Goal: Task Accomplishment & Management: Use online tool/utility

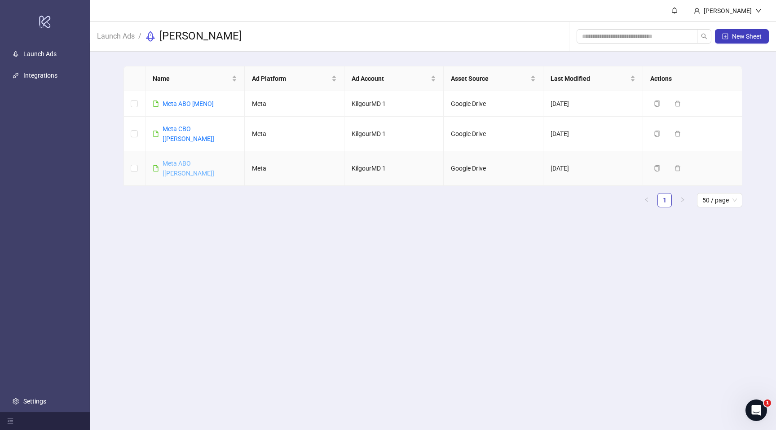
click at [185, 160] on link "Meta ABO [JAMES]" at bounding box center [189, 168] width 52 height 17
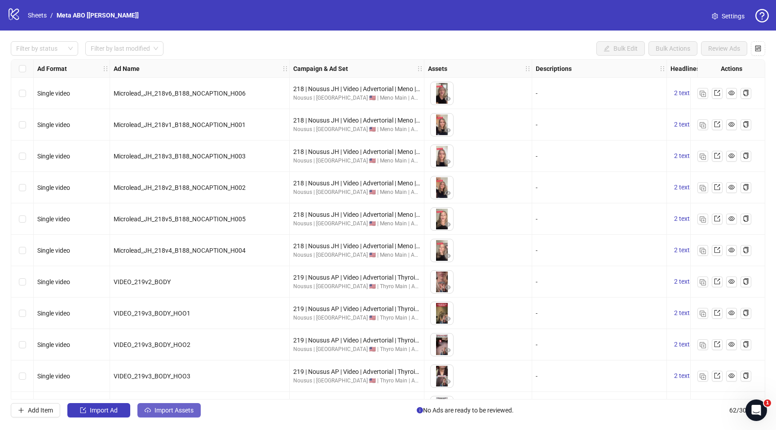
click at [158, 409] on span "Import Assets" at bounding box center [173, 410] width 39 height 7
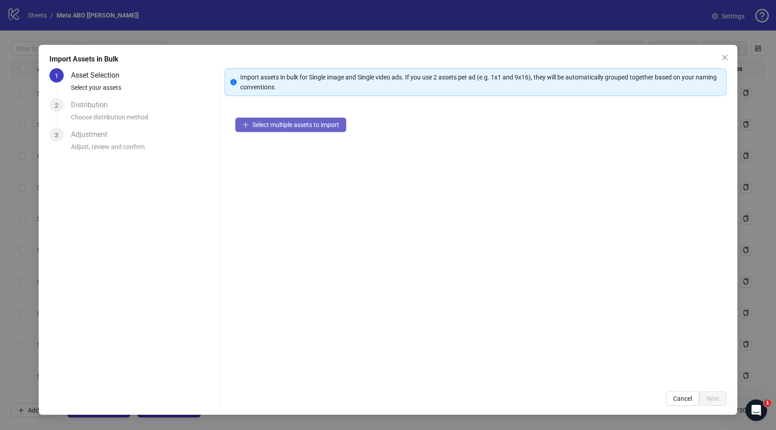
click at [295, 123] on span "Select multiple assets to import" at bounding box center [295, 124] width 87 height 7
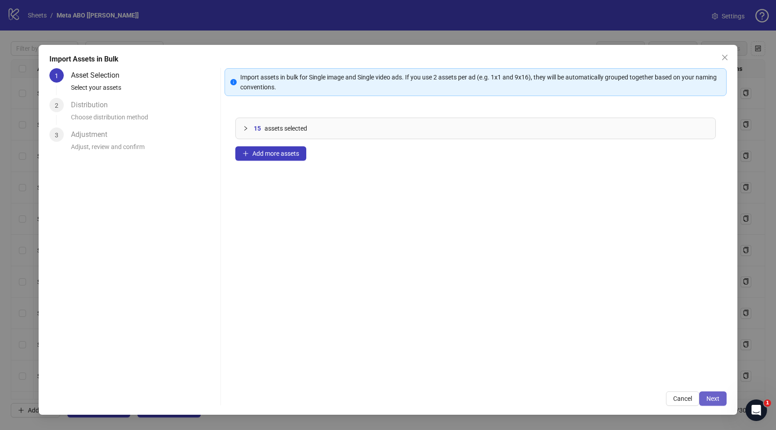
click at [709, 395] on span "Next" at bounding box center [712, 398] width 13 height 7
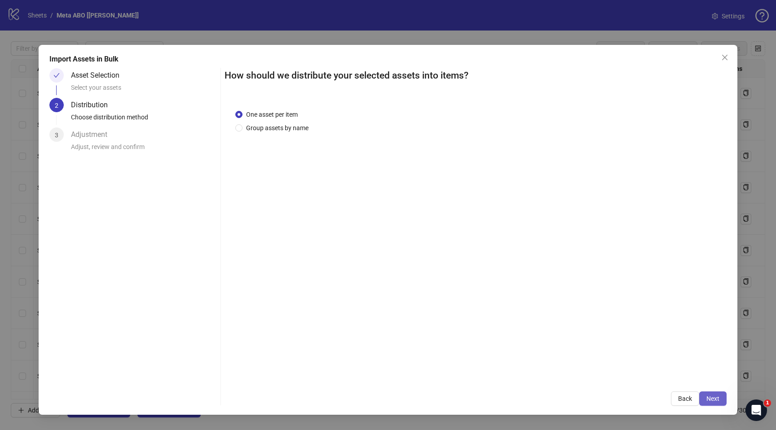
click at [711, 401] on span "Next" at bounding box center [712, 398] width 13 height 7
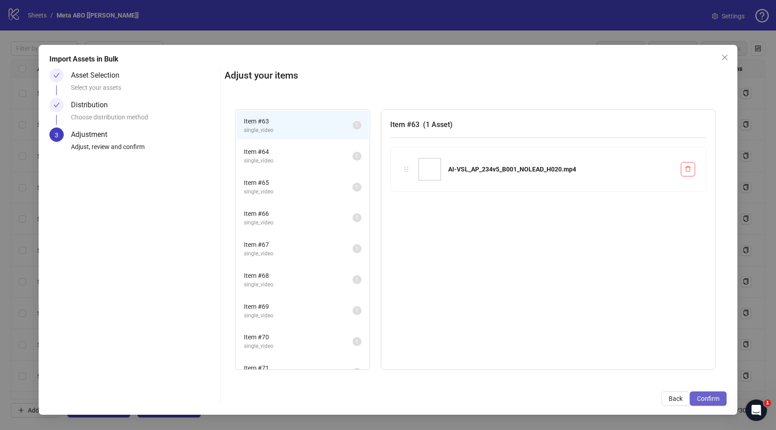
click at [712, 395] on span "Confirm" at bounding box center [708, 398] width 22 height 7
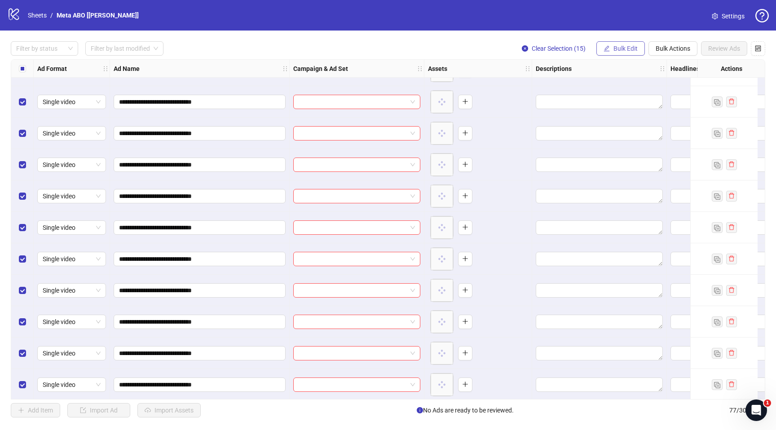
click at [626, 49] on span "Bulk Edit" at bounding box center [625, 48] width 24 height 7
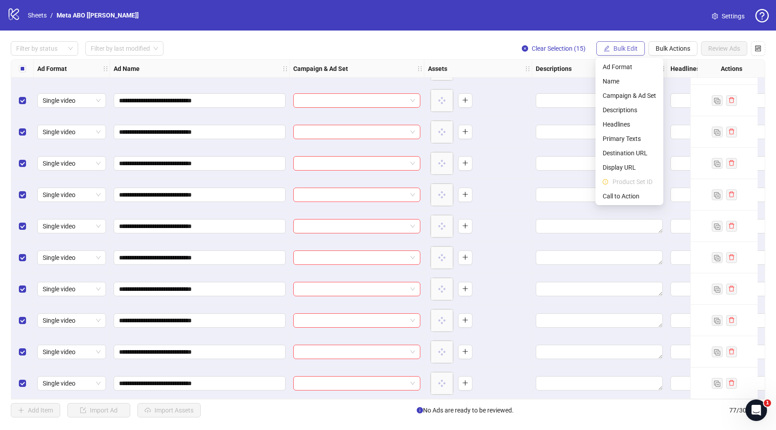
scroll to position [2102, 0]
click at [619, 95] on span "Campaign & Ad Set" at bounding box center [629, 96] width 53 height 10
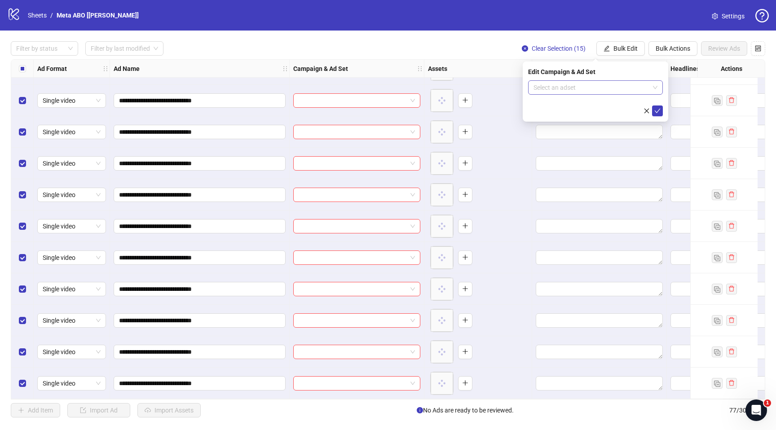
click at [613, 92] on input "search" at bounding box center [591, 87] width 116 height 13
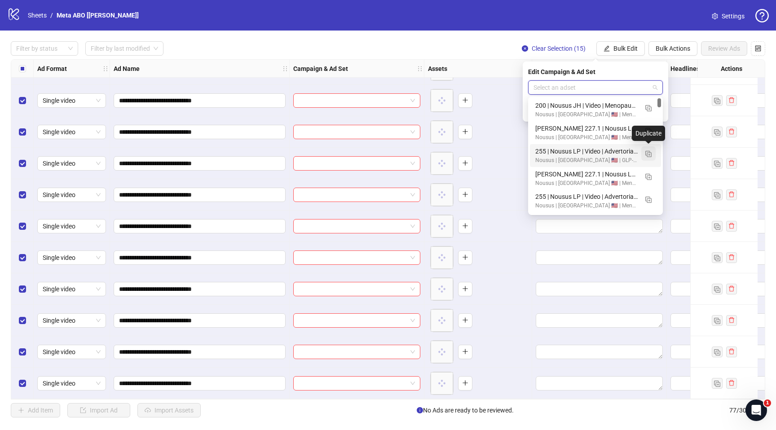
click at [649, 154] on img "button" at bounding box center [648, 154] width 6 height 6
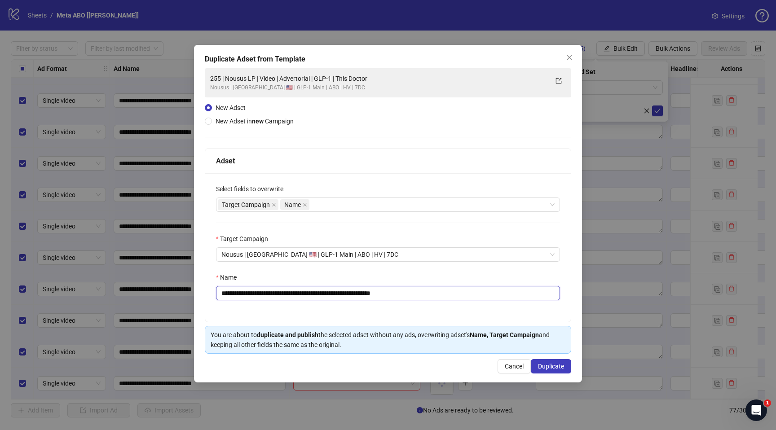
click at [318, 295] on input "**********" at bounding box center [388, 293] width 344 height 14
paste input "**********"
type input "**********"
click at [542, 366] on span "Duplicate" at bounding box center [551, 366] width 26 height 7
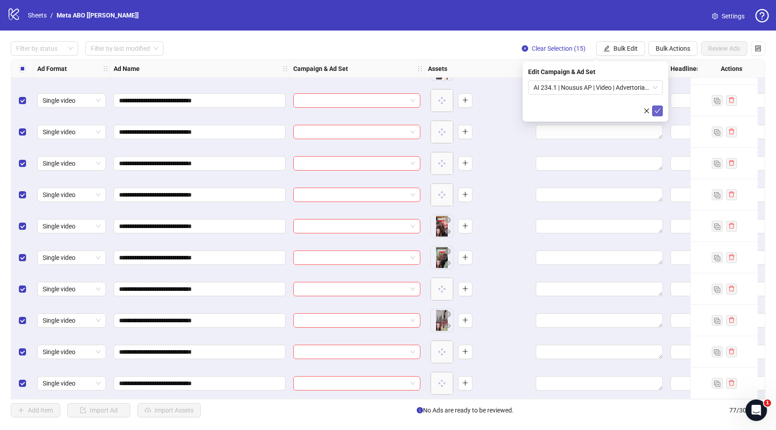
click at [656, 108] on icon "check" at bounding box center [657, 111] width 6 height 6
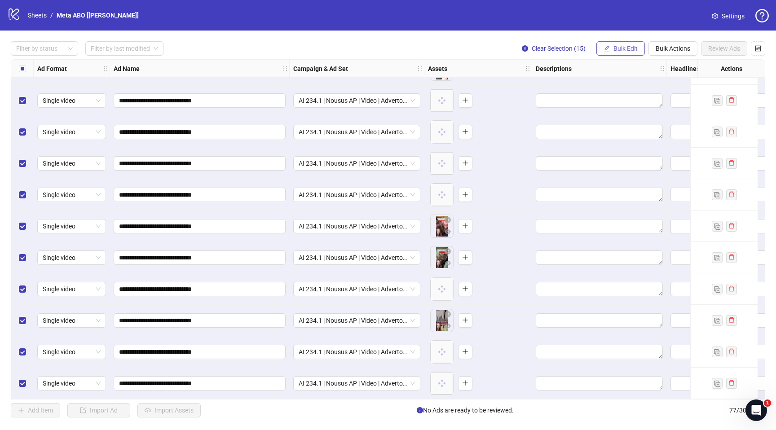
click at [627, 46] on span "Bulk Edit" at bounding box center [625, 48] width 24 height 7
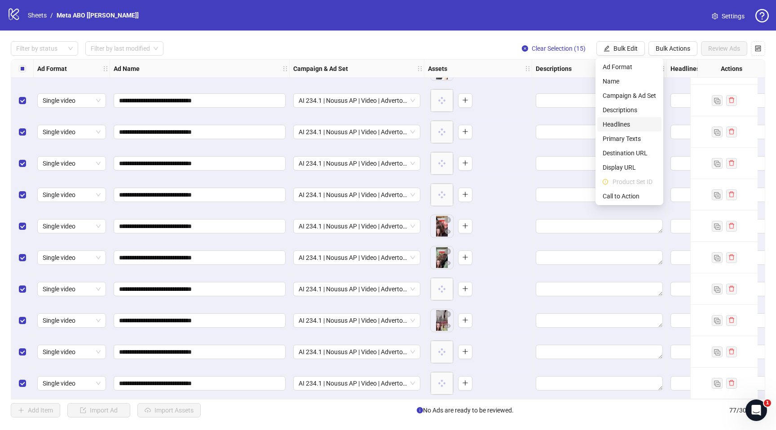
click at [608, 122] on span "Headlines" at bounding box center [629, 124] width 53 height 10
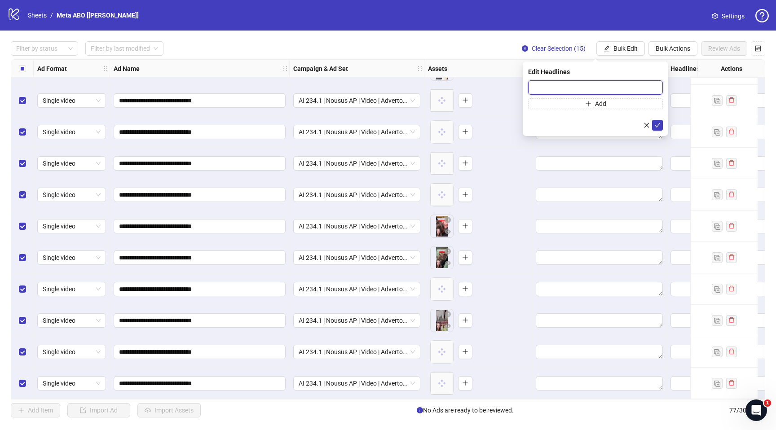
click at [545, 90] on input "text" at bounding box center [595, 87] width 135 height 14
paste input "**********"
type input "**********"
click at [553, 104] on button "Add" at bounding box center [595, 103] width 135 height 11
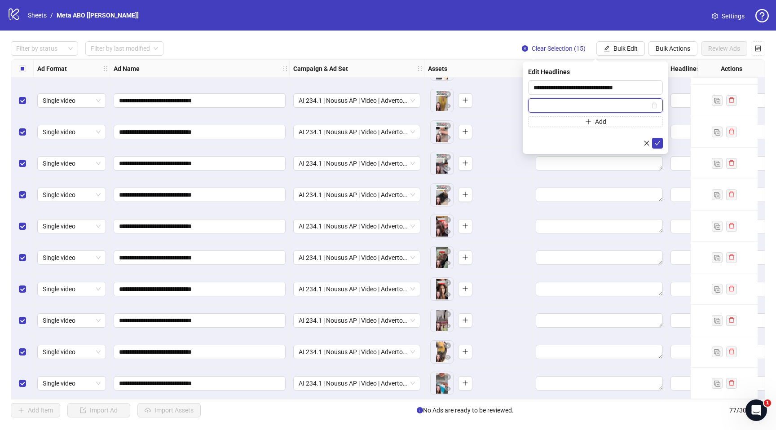
paste input "**********"
type input "**********"
click at [546, 122] on button "Add" at bounding box center [595, 121] width 135 height 11
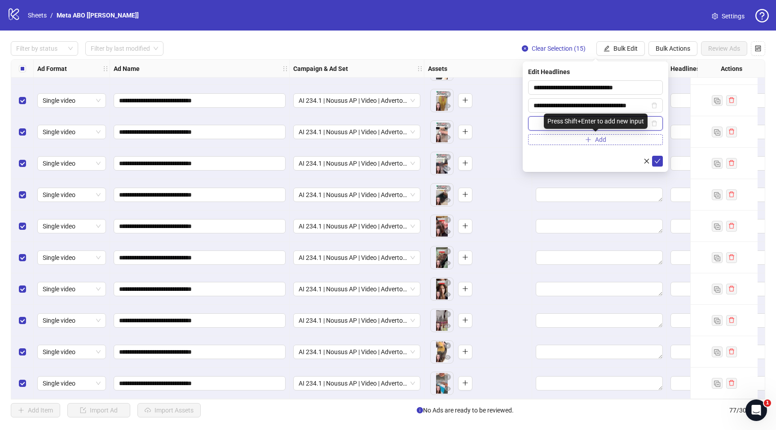
paste input "**********"
type input "**********"
click at [656, 165] on button "submit" at bounding box center [657, 161] width 11 height 11
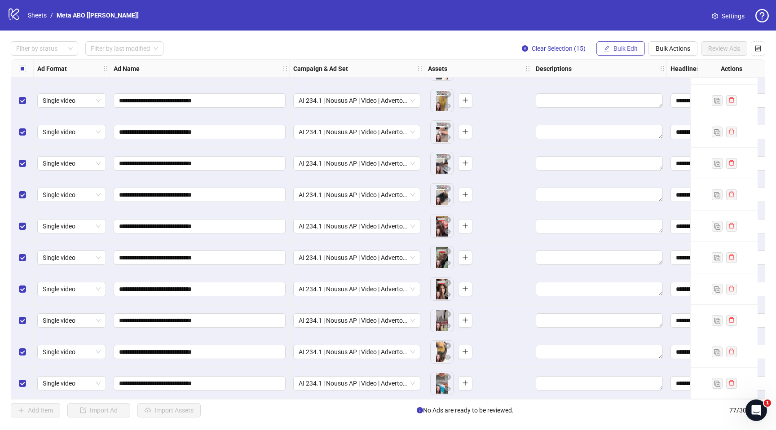
click at [623, 52] on button "Bulk Edit" at bounding box center [620, 48] width 48 height 14
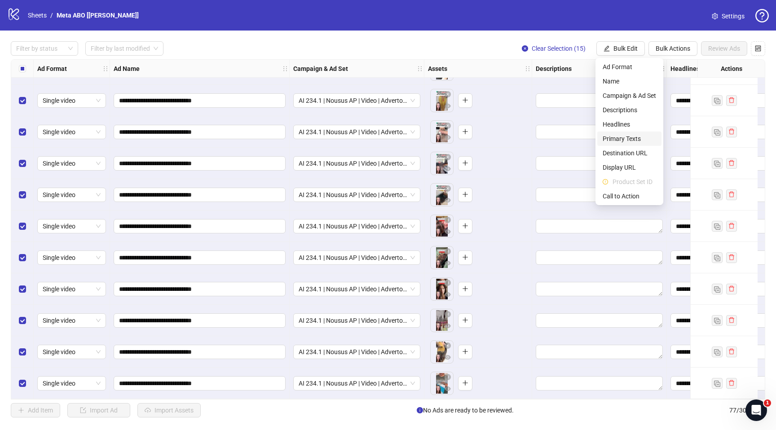
click at [611, 139] on span "Primary Texts" at bounding box center [629, 139] width 53 height 10
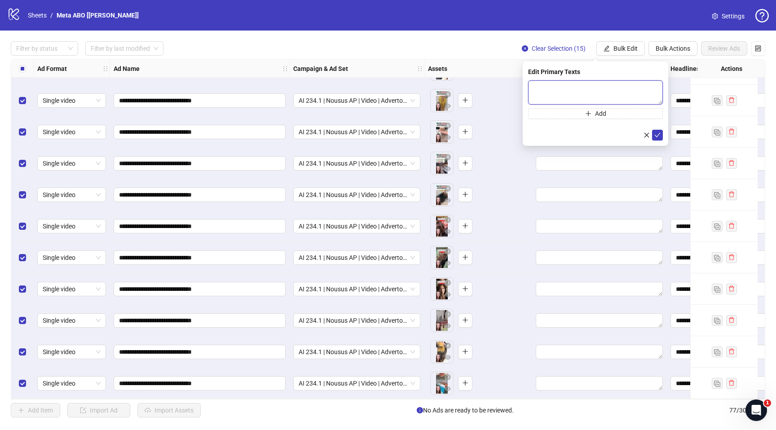
click at [569, 87] on textarea at bounding box center [595, 92] width 135 height 24
paste textarea "**********"
type textarea "**********"
click at [582, 111] on button "Add" at bounding box center [595, 113] width 135 height 11
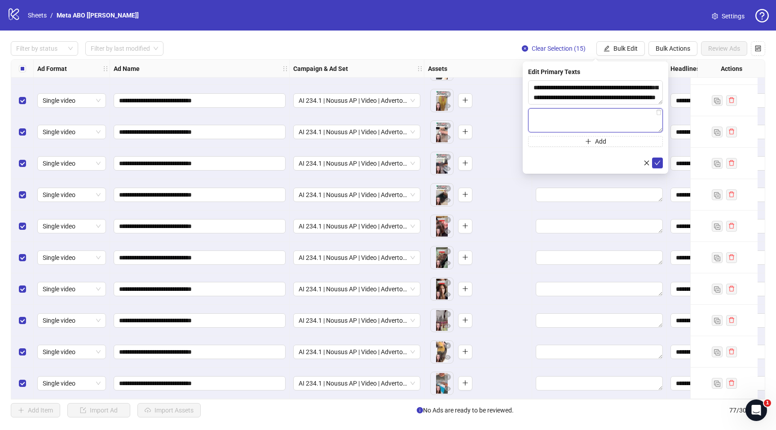
paste textarea "**********"
type textarea "**********"
click at [541, 141] on button "Add" at bounding box center [595, 141] width 135 height 11
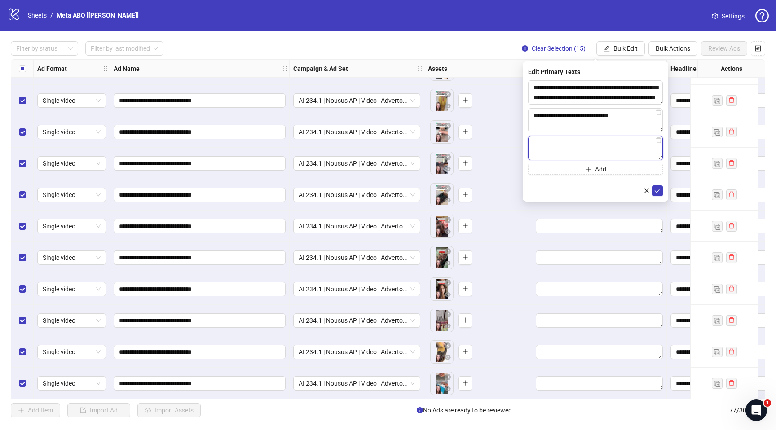
paste textarea "**********"
type textarea "**********"
click at [651, 188] on button "button" at bounding box center [646, 190] width 11 height 11
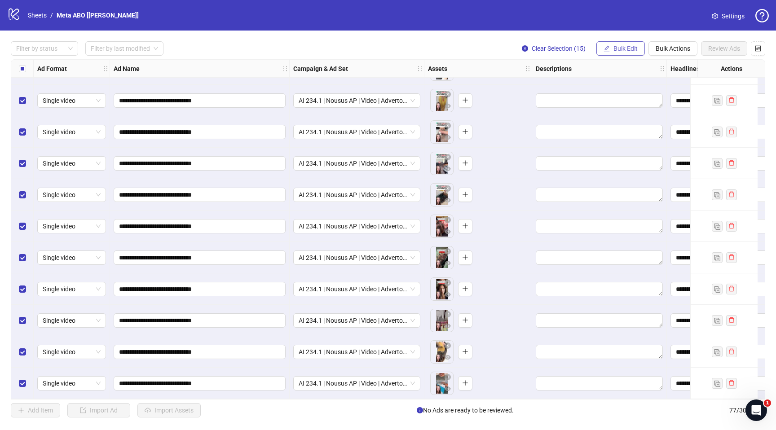
click at [625, 50] on span "Bulk Edit" at bounding box center [625, 48] width 24 height 7
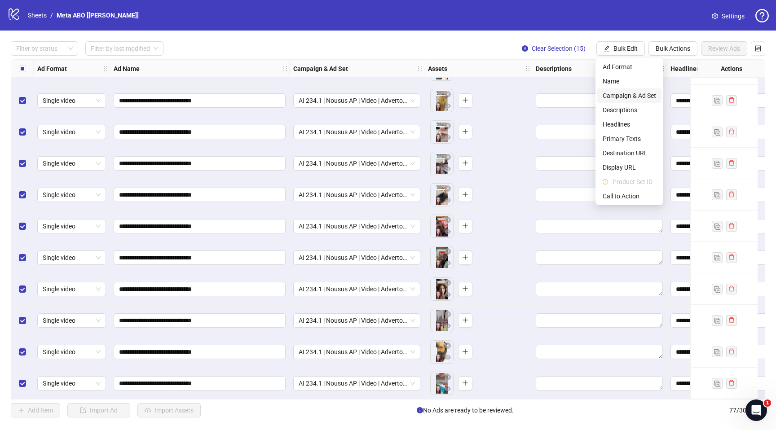
click at [617, 93] on span "Campaign & Ad Set" at bounding box center [629, 96] width 53 height 10
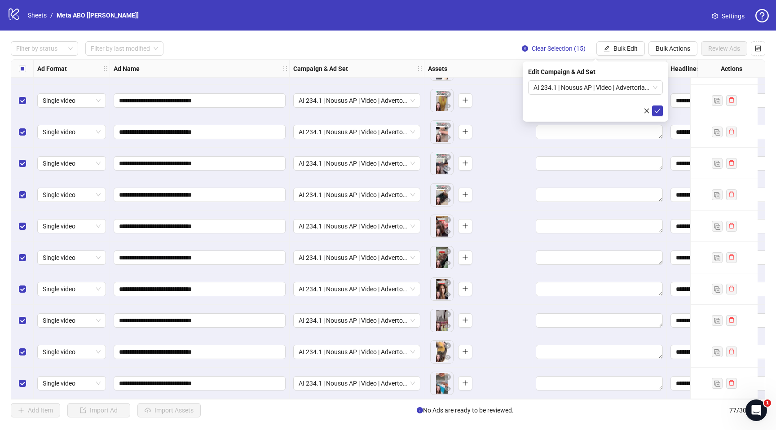
click at [629, 41] on div "**********" at bounding box center [388, 230] width 776 height 398
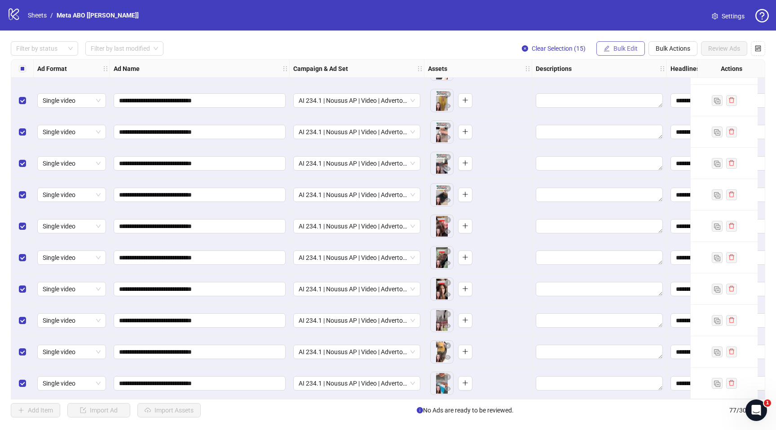
click at [623, 50] on span "Bulk Edit" at bounding box center [625, 48] width 24 height 7
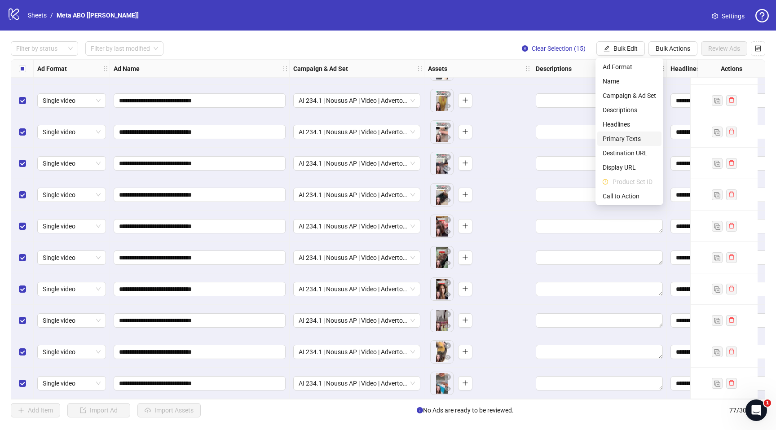
click at [605, 135] on span "Primary Texts" at bounding box center [629, 139] width 53 height 10
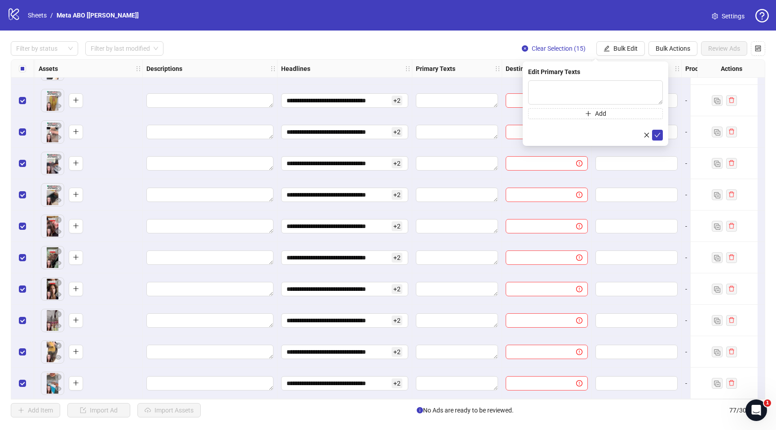
scroll to position [2102, 523]
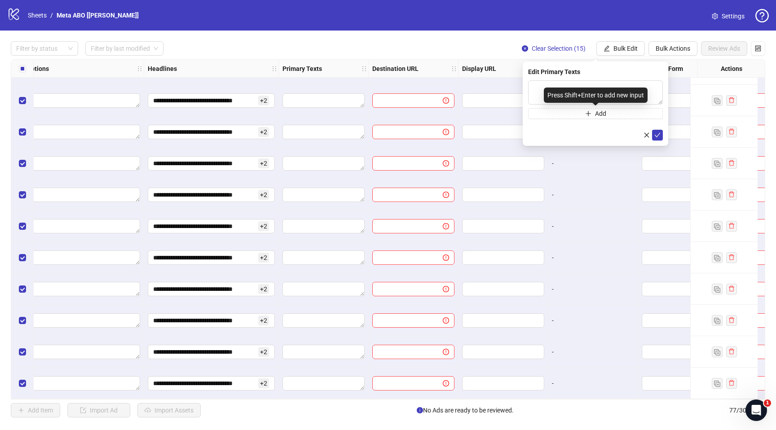
click at [572, 88] on div "Press Shift+Enter to add new input" at bounding box center [596, 95] width 104 height 15
click at [540, 90] on textarea at bounding box center [595, 92] width 135 height 24
paste textarea "**********"
type textarea "**********"
click at [540, 112] on button "Add" at bounding box center [595, 113] width 135 height 11
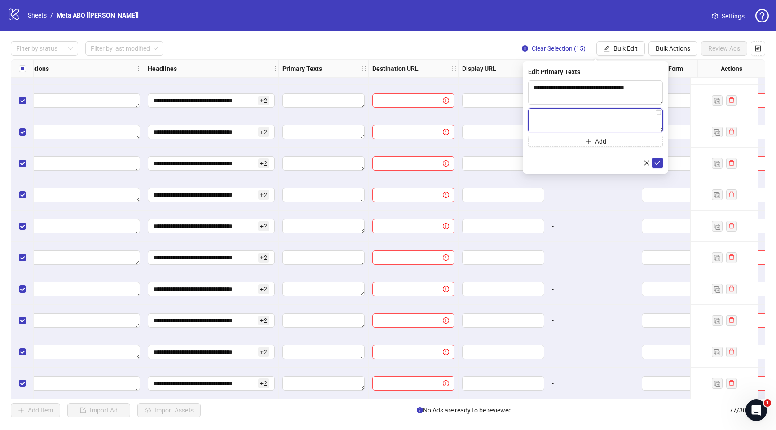
paste textarea "**********"
type textarea "**********"
click at [559, 139] on button "Add" at bounding box center [595, 141] width 135 height 11
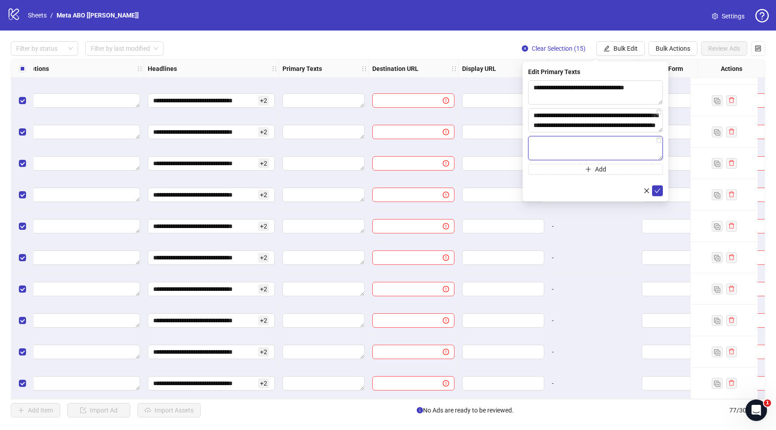
paste textarea "**********"
type textarea "**********"
click at [658, 190] on icon "check" at bounding box center [658, 191] width 6 height 4
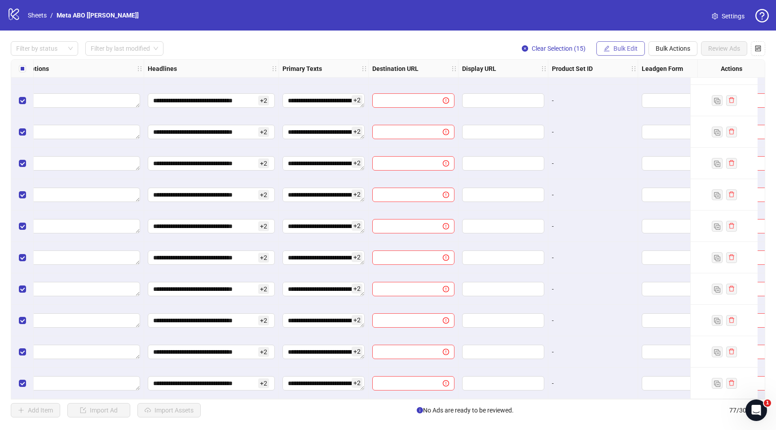
click at [615, 51] on span "Bulk Edit" at bounding box center [625, 48] width 24 height 7
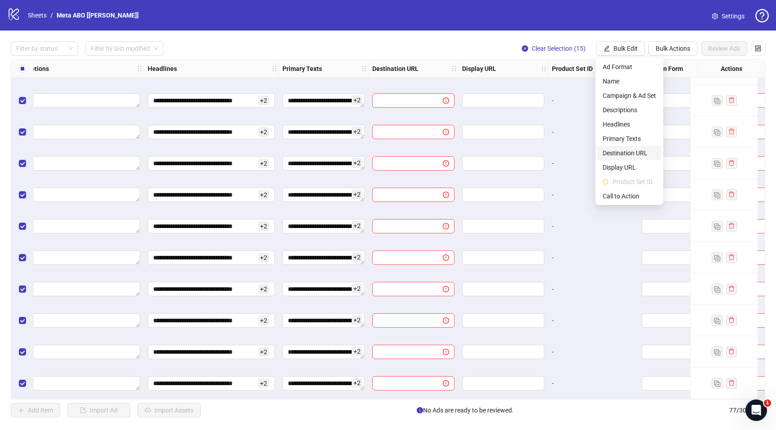
click at [617, 153] on span "Destination URL" at bounding box center [629, 153] width 53 height 10
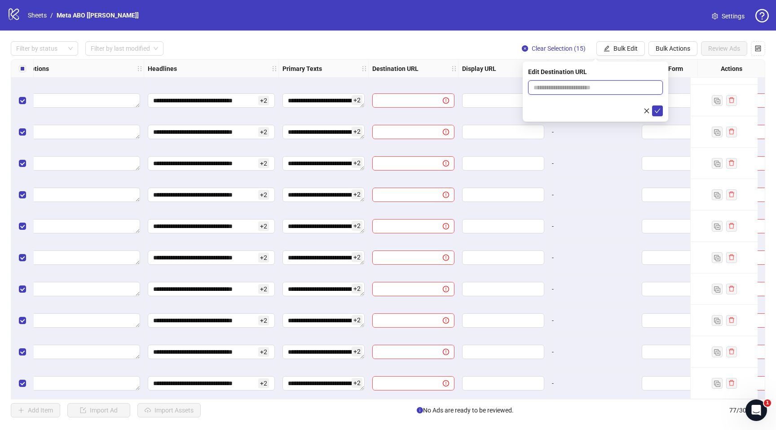
click at [546, 92] on input "text" at bounding box center [591, 88] width 117 height 10
paste input "**********"
type input "**********"
click at [661, 113] on button "submit" at bounding box center [657, 111] width 11 height 11
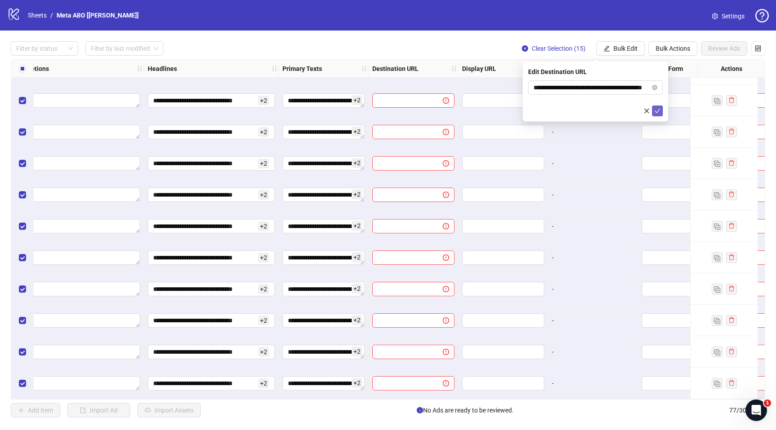
scroll to position [0, 0]
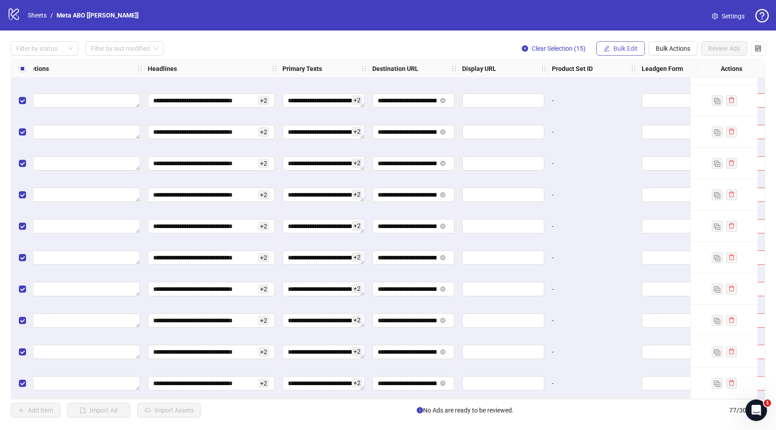
click at [628, 51] on span "Bulk Edit" at bounding box center [625, 48] width 24 height 7
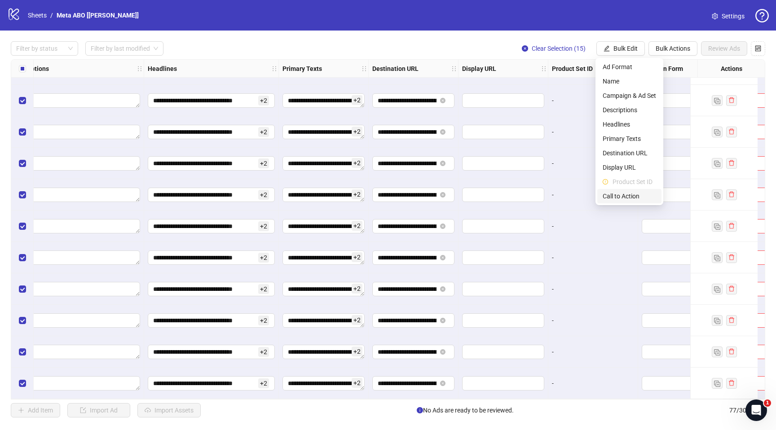
click at [610, 195] on span "Call to Action" at bounding box center [629, 196] width 53 height 10
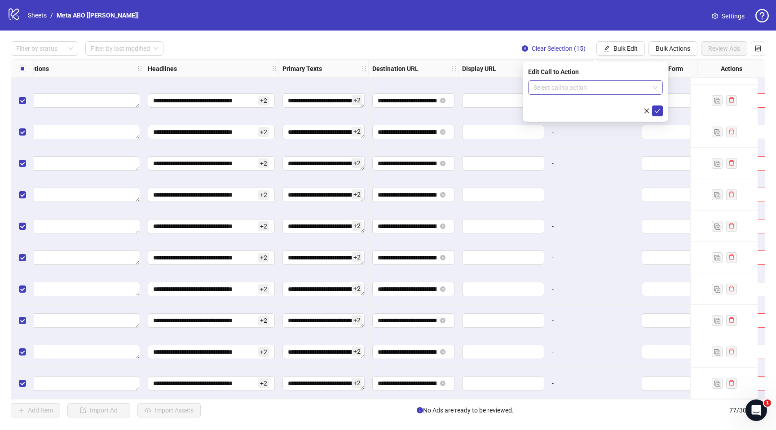
click at [556, 93] on input "search" at bounding box center [591, 87] width 116 height 13
type input "***"
click at [554, 102] on div "Learn more" at bounding box center [595, 106] width 120 height 10
click at [662, 108] on button "submit" at bounding box center [657, 111] width 11 height 11
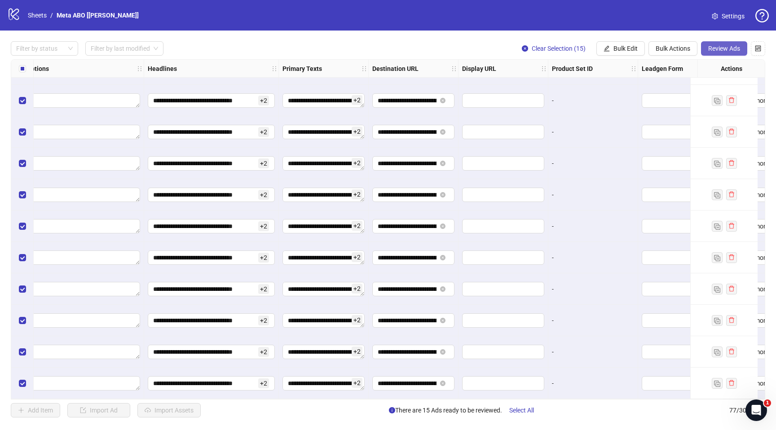
click at [722, 51] on span "Review Ads" at bounding box center [724, 48] width 32 height 7
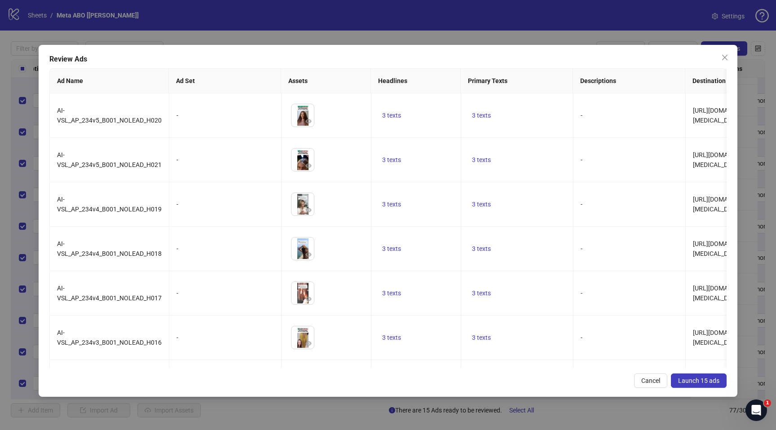
click at [715, 383] on span "Launch 15 ads" at bounding box center [698, 380] width 41 height 7
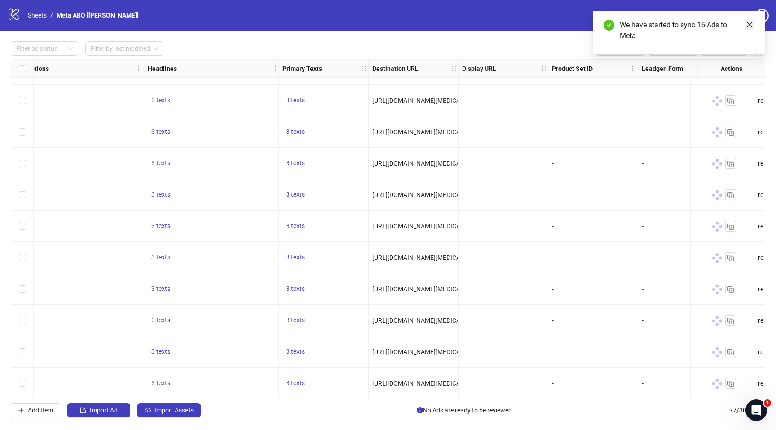
click at [751, 24] on icon "close" at bounding box center [749, 25] width 6 height 6
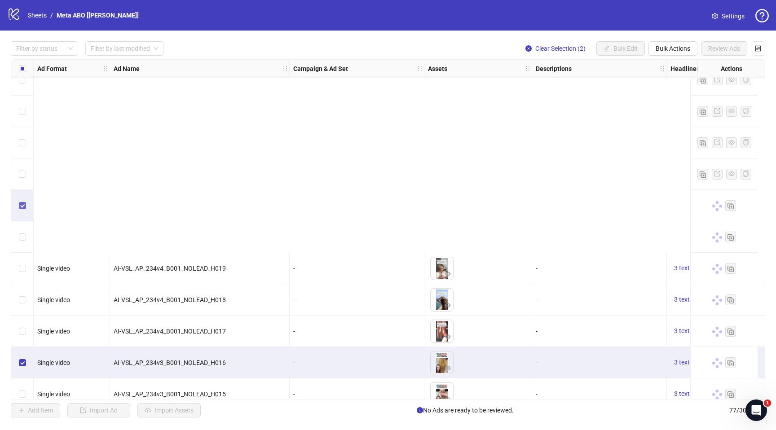
scroll to position [2102, 0]
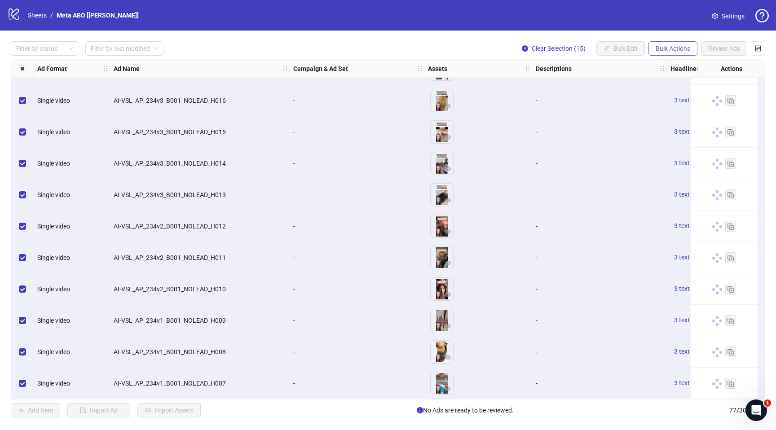
click at [677, 46] on span "Bulk Actions" at bounding box center [673, 48] width 35 height 7
click at [661, 111] on span "Copy to another sheet" at bounding box center [686, 110] width 62 height 10
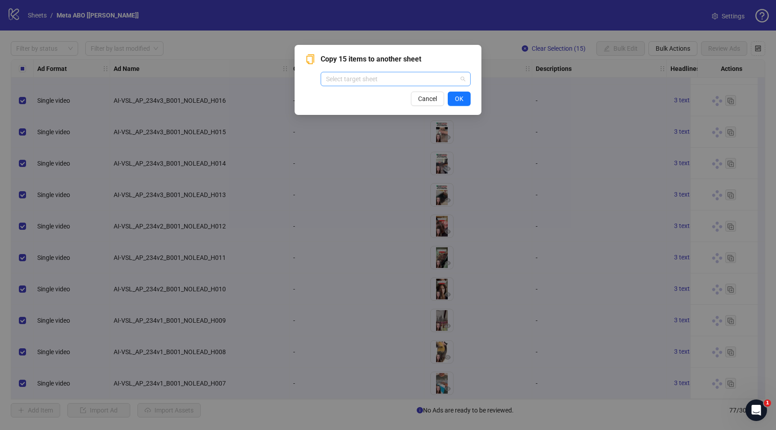
click at [383, 78] on input "search" at bounding box center [391, 78] width 131 height 13
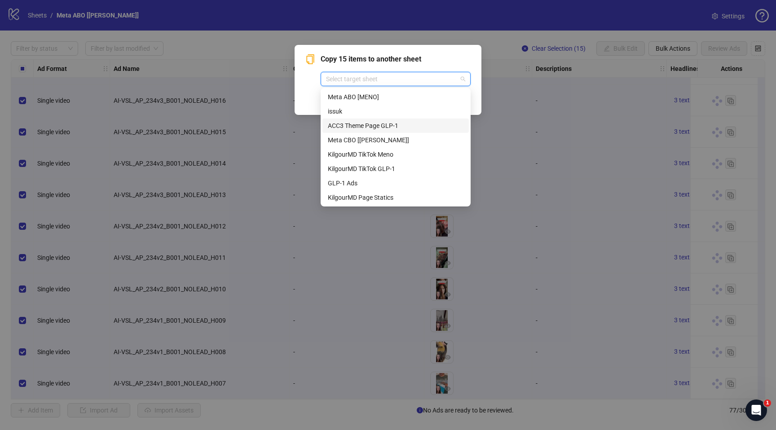
click at [371, 128] on div "ACC3 Theme Page GLP-1" at bounding box center [396, 126] width 136 height 10
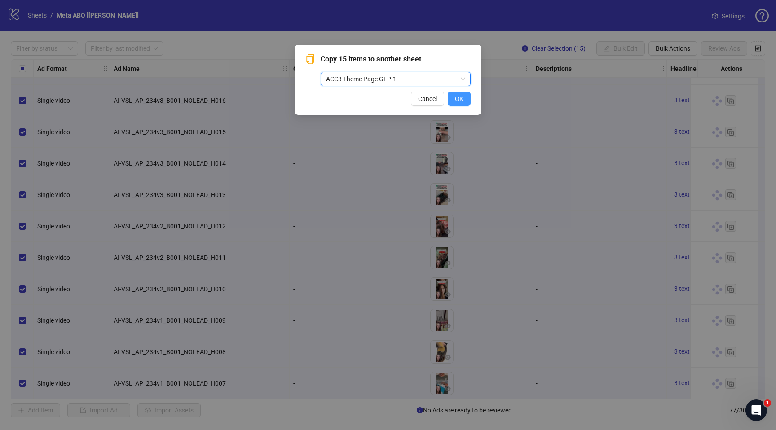
click at [454, 101] on button "OK" at bounding box center [459, 99] width 23 height 14
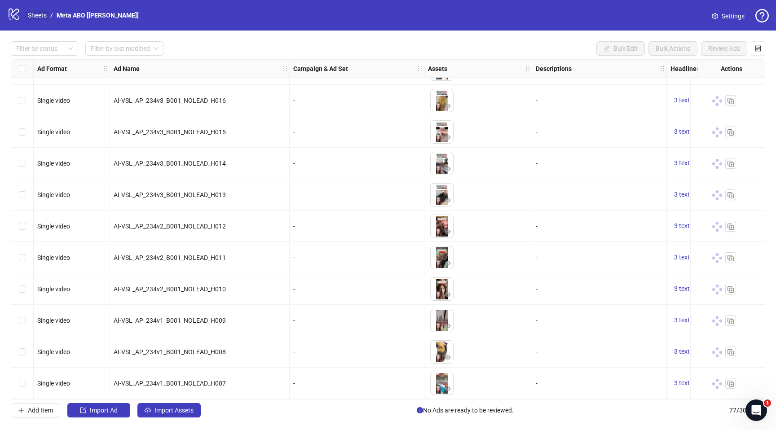
click at [35, 17] on link "Sheets" at bounding box center [37, 15] width 22 height 10
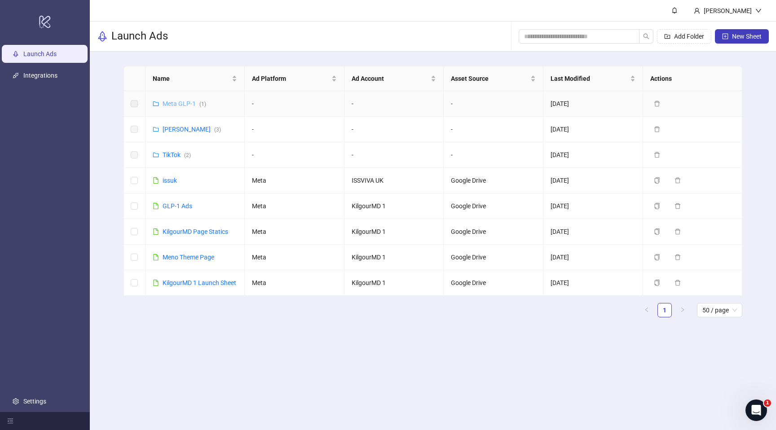
click at [167, 104] on link "Meta GLP-1 ( 1 )" at bounding box center [185, 103] width 44 height 7
click at [177, 103] on link "Meta GLP-1 ( 1 )" at bounding box center [185, 103] width 44 height 7
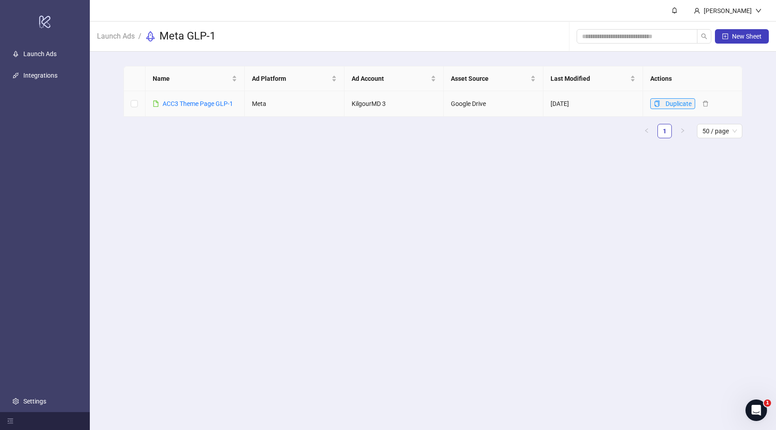
click at [656, 104] on icon "copy" at bounding box center [657, 104] width 6 height 6
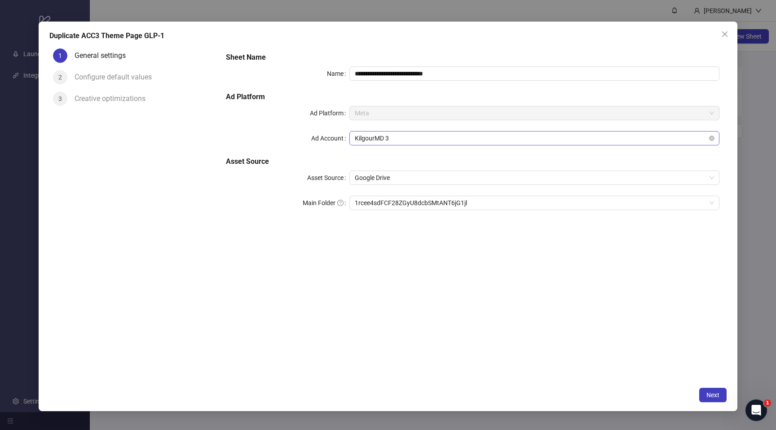
click at [379, 133] on span "KilgourMD 3" at bounding box center [534, 138] width 359 height 13
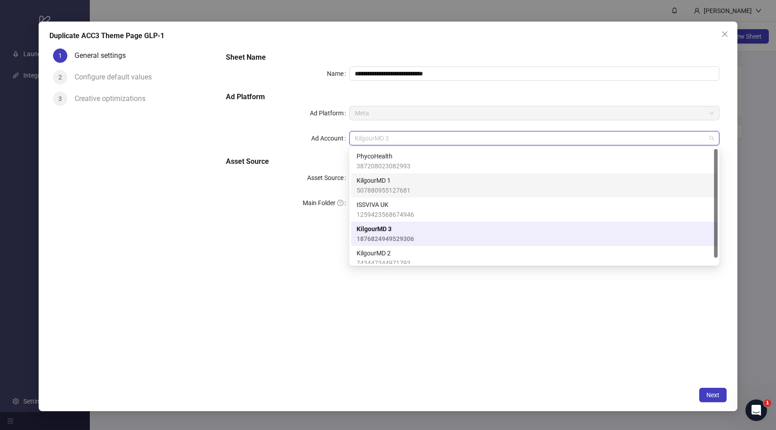
click at [370, 183] on span "KilgourMD 1" at bounding box center [384, 181] width 54 height 10
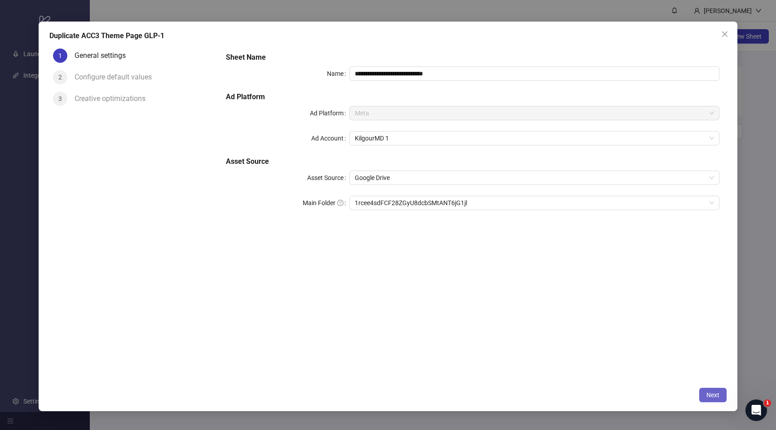
click at [718, 395] on span "Next" at bounding box center [712, 395] width 13 height 7
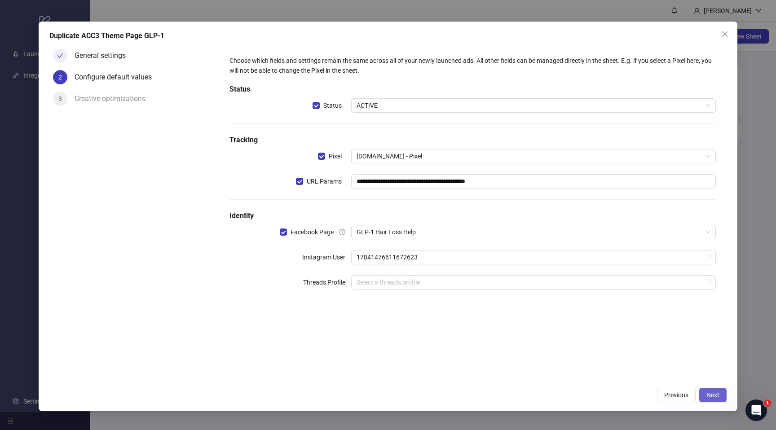
click at [718, 395] on span "Next" at bounding box center [712, 395] width 13 height 7
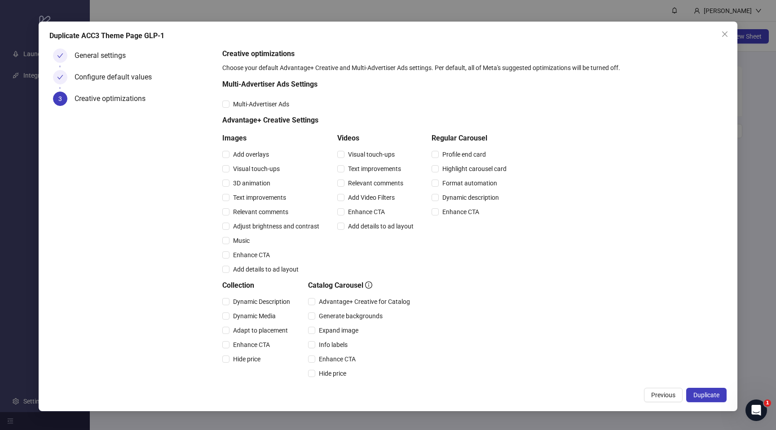
click at [127, 82] on div "Configure default values" at bounding box center [117, 77] width 84 height 14
click at [126, 76] on div "Configure default values" at bounding box center [117, 77] width 84 height 14
click at [125, 77] on div "Configure default values" at bounding box center [117, 77] width 84 height 14
click at [654, 391] on button "Previous" at bounding box center [663, 395] width 39 height 14
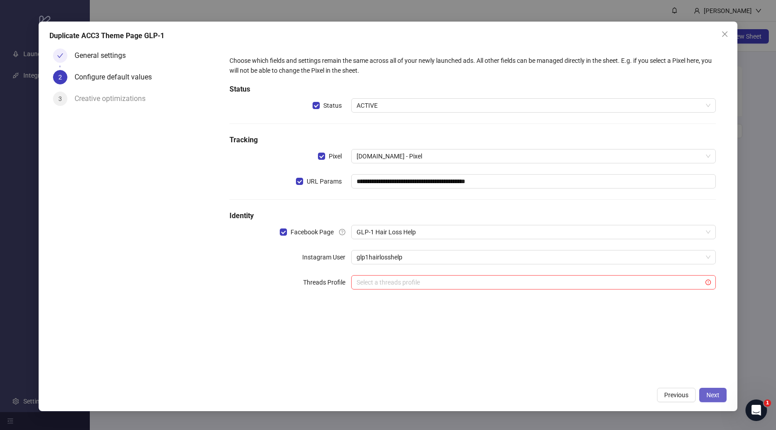
click at [716, 392] on span "Next" at bounding box center [712, 395] width 13 height 7
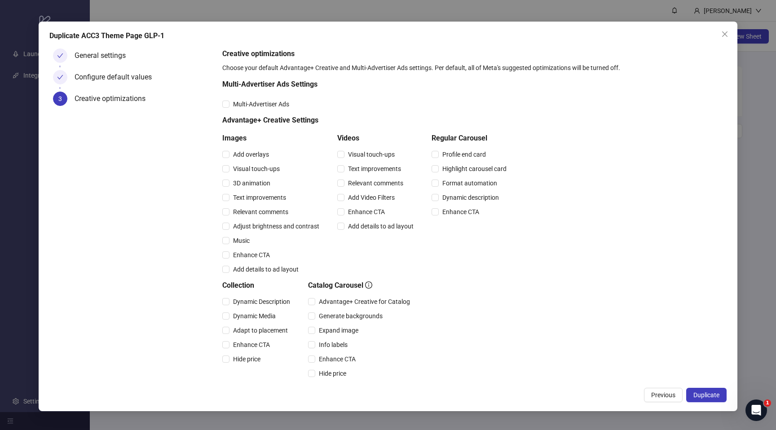
click at [715, 392] on span "Duplicate" at bounding box center [706, 395] width 26 height 7
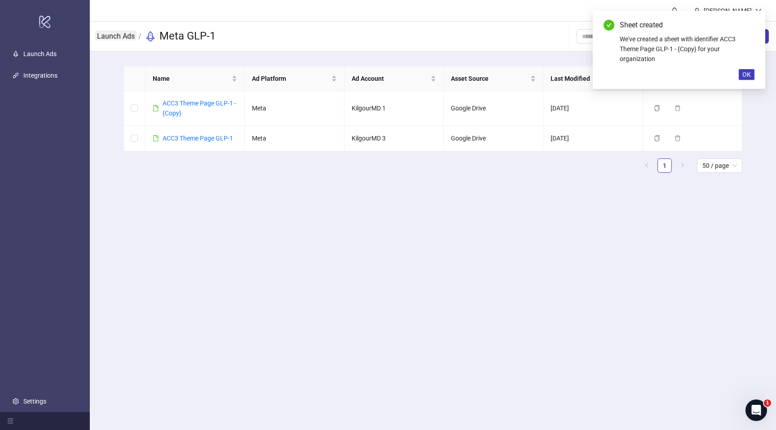
click at [119, 33] on link "Launch Ads" at bounding box center [115, 36] width 41 height 10
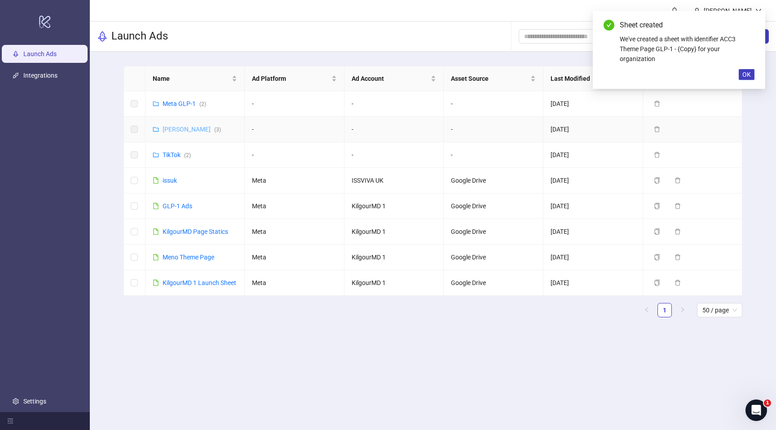
click at [172, 130] on link "Meta James ( 3 )" at bounding box center [192, 129] width 58 height 7
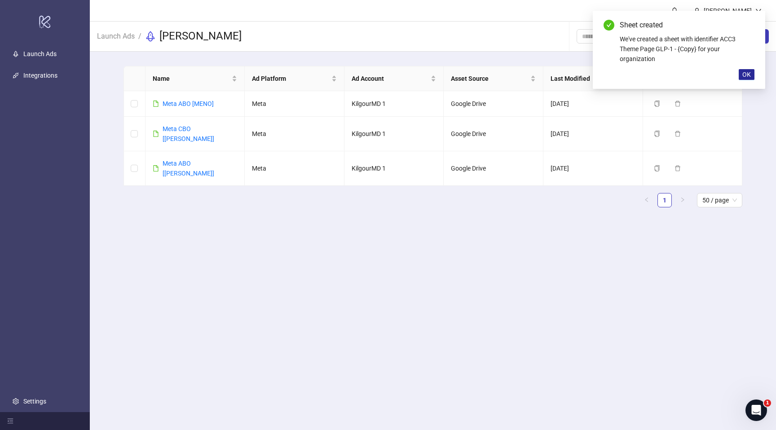
click at [740, 72] on button "OK" at bounding box center [747, 74] width 16 height 11
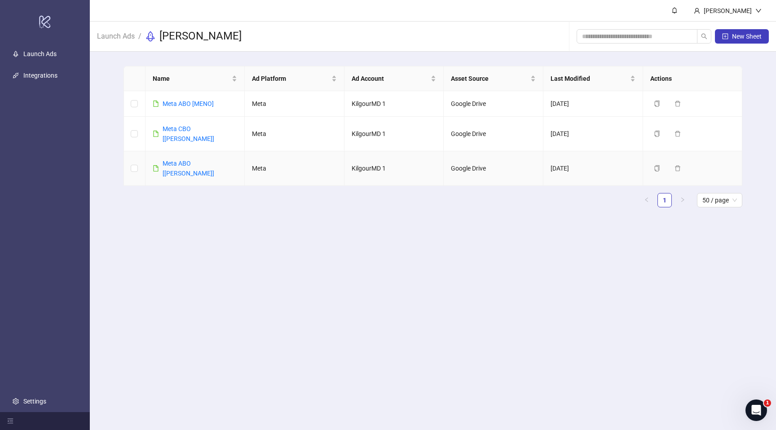
click at [189, 160] on td "Meta ABO [JAMES]" at bounding box center [195, 168] width 100 height 35
click at [190, 160] on link "Meta ABO [JAMES]" at bounding box center [189, 168] width 52 height 17
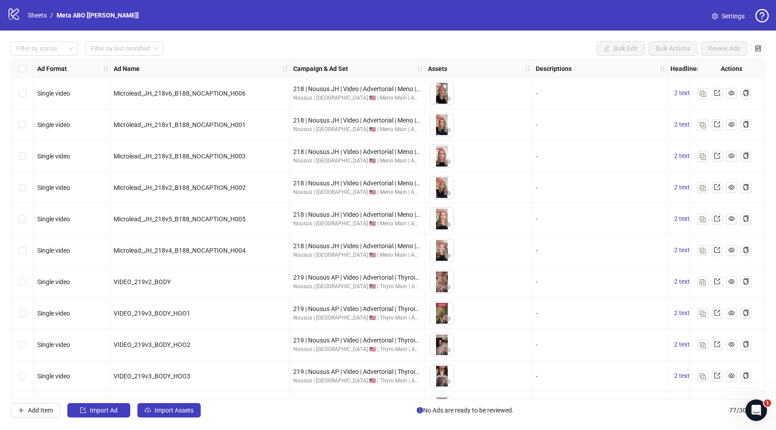
click at [727, 9] on link "Settings" at bounding box center [728, 16] width 47 height 14
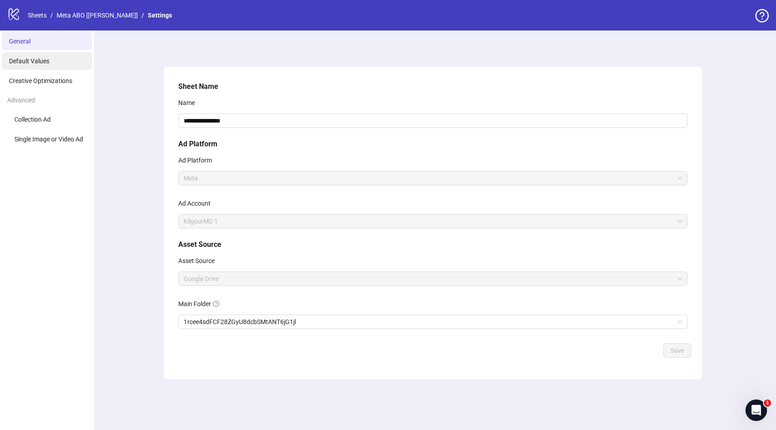
click at [59, 69] on li "Default Values" at bounding box center [47, 61] width 90 height 18
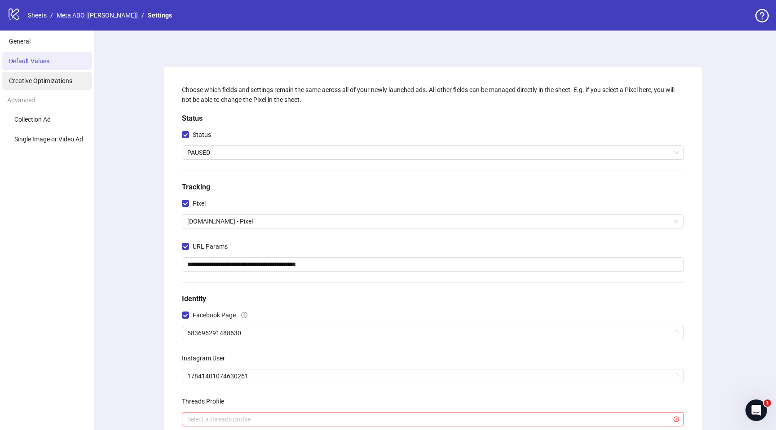
click at [62, 81] on span "Creative Optimizations" at bounding box center [40, 80] width 63 height 7
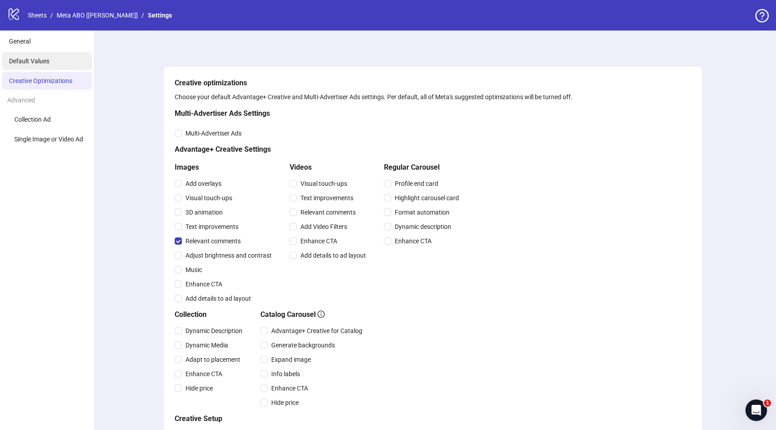
click at [59, 61] on li "Default Values" at bounding box center [47, 61] width 90 height 18
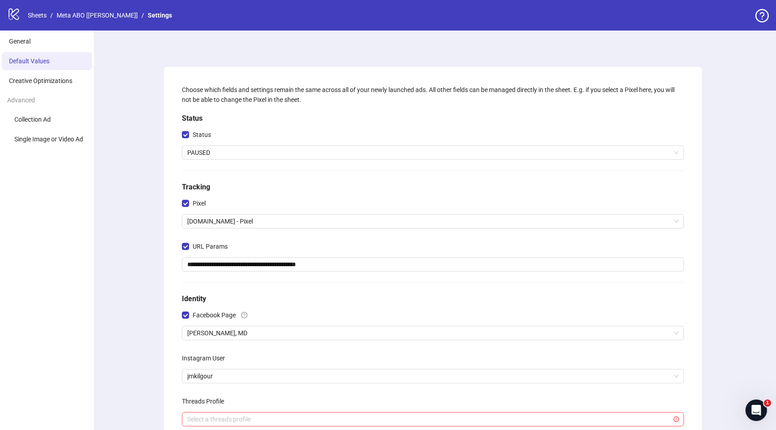
click at [204, 145] on div "Status" at bounding box center [433, 137] width 502 height 18
click at [202, 149] on span "PAUSED" at bounding box center [432, 152] width 491 height 13
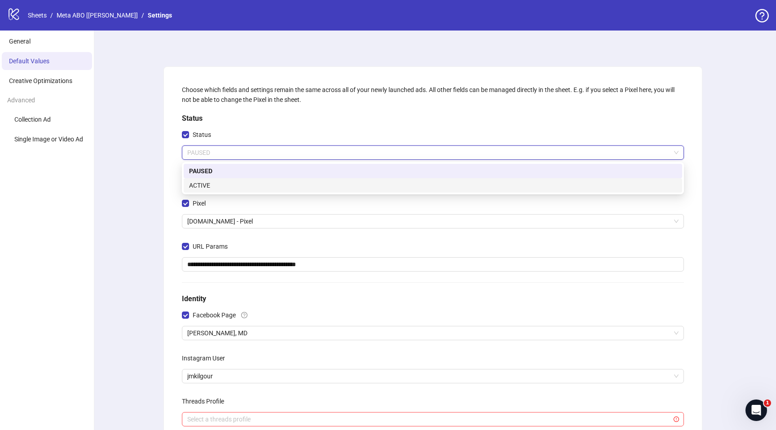
click at [220, 181] on div "ACTIVE" at bounding box center [433, 186] width 488 height 10
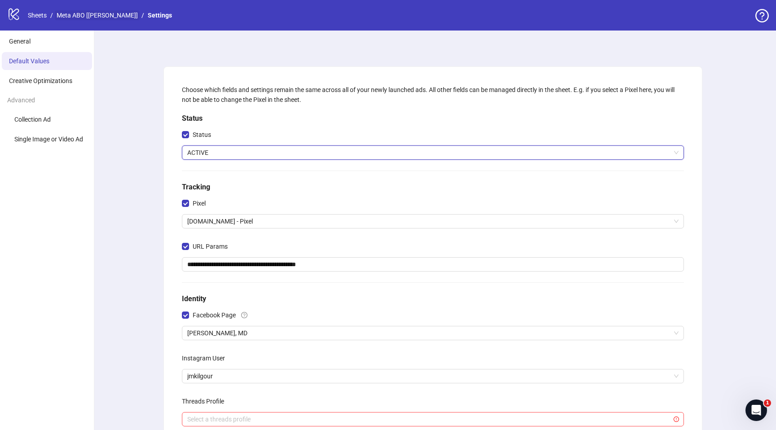
click at [77, 16] on link "Meta ABO [JAMES]" at bounding box center [97, 15] width 85 height 10
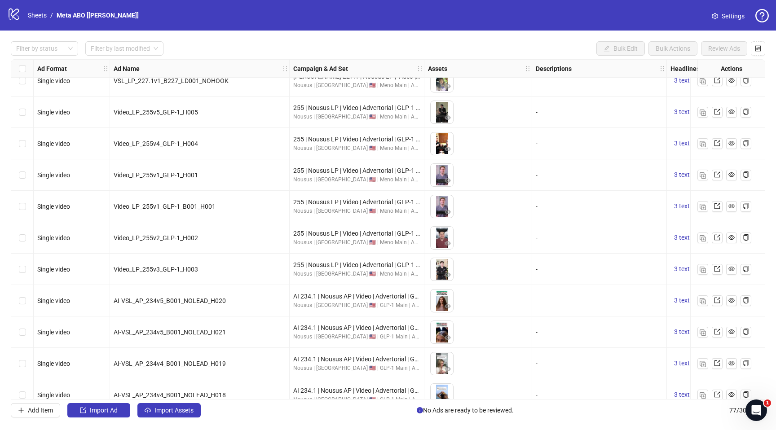
scroll to position [1740, 0]
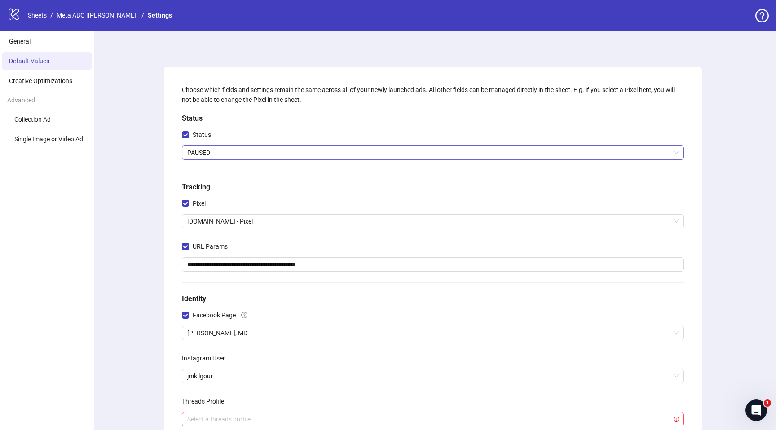
click at [219, 160] on div "PAUSED" at bounding box center [433, 152] width 502 height 14
click at [220, 150] on span "PAUSED" at bounding box center [432, 152] width 491 height 13
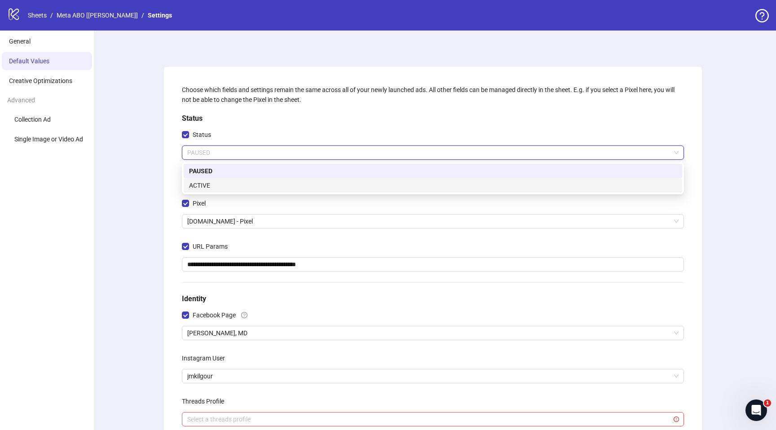
click at [220, 185] on div "ACTIVE" at bounding box center [433, 186] width 488 height 10
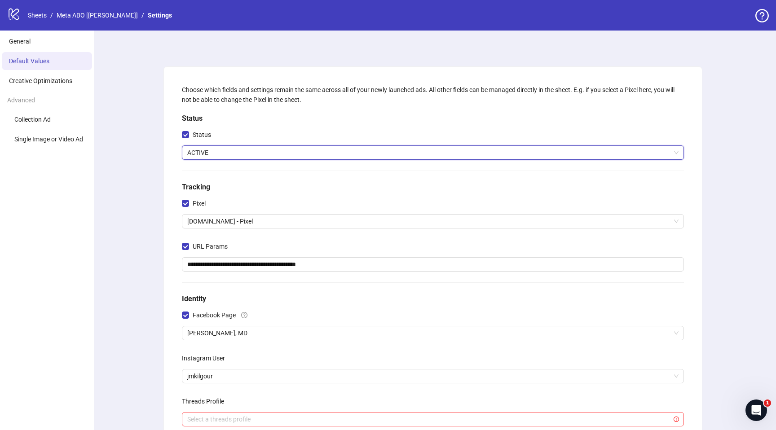
scroll to position [137, 0]
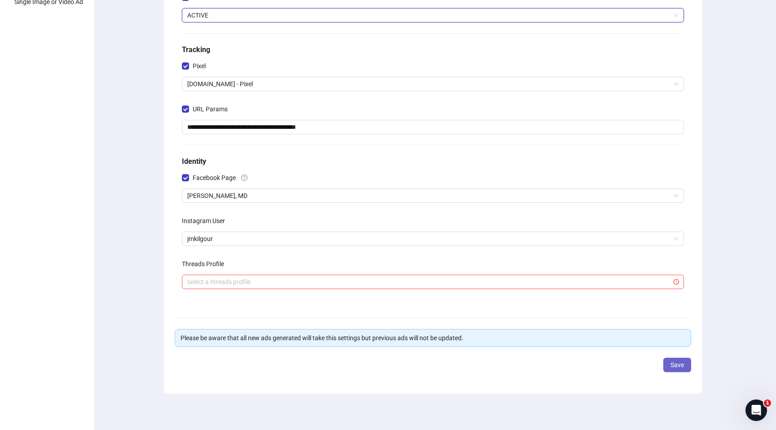
click at [684, 361] on button "Save" at bounding box center [677, 365] width 28 height 14
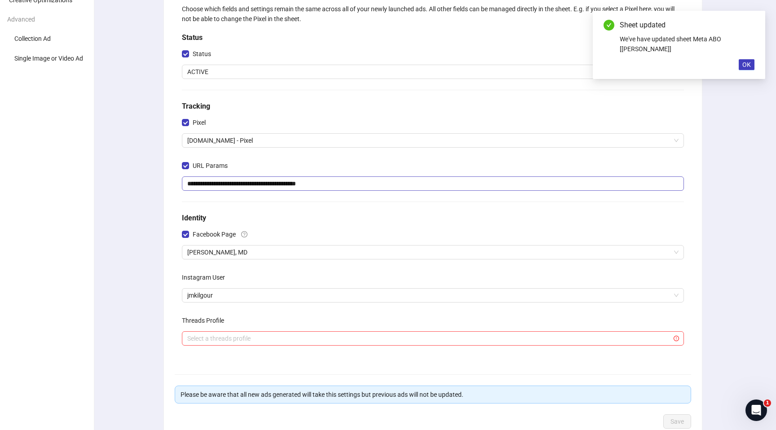
scroll to position [0, 0]
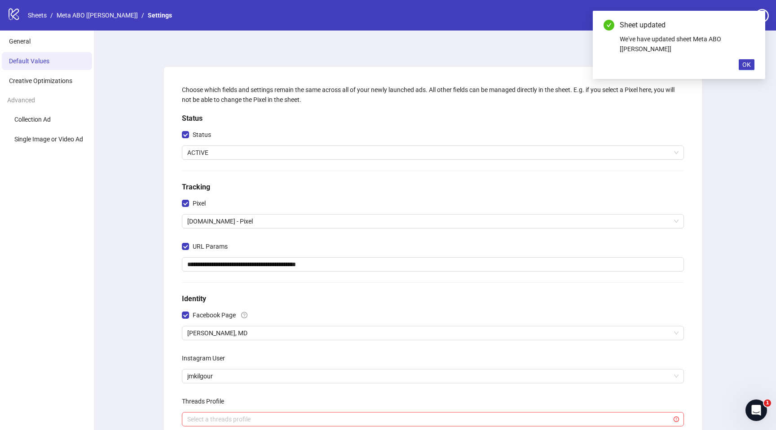
click at [84, 9] on div "logo/logo-mobile Sheets / Meta ABO [JAMES] / Settings" at bounding box center [91, 15] width 168 height 16
click at [82, 9] on div "logo/logo-mobile Sheets / Meta ABO [JAMES] / Settings" at bounding box center [91, 15] width 168 height 16
click at [79, 18] on link "Meta ABO [JAMES]" at bounding box center [97, 15] width 85 height 10
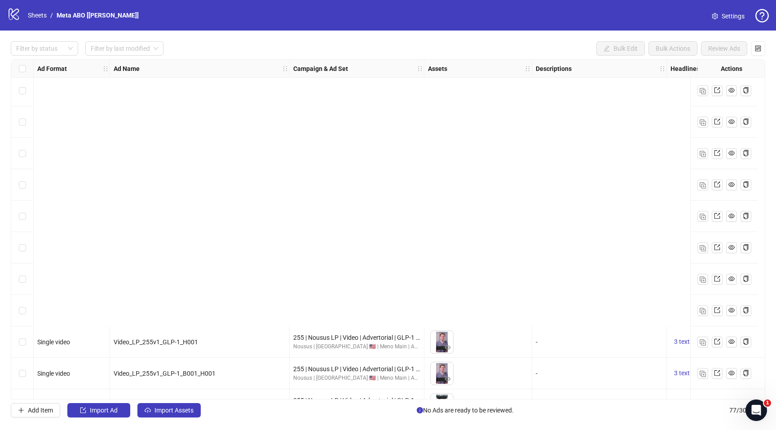
scroll to position [2086, 0]
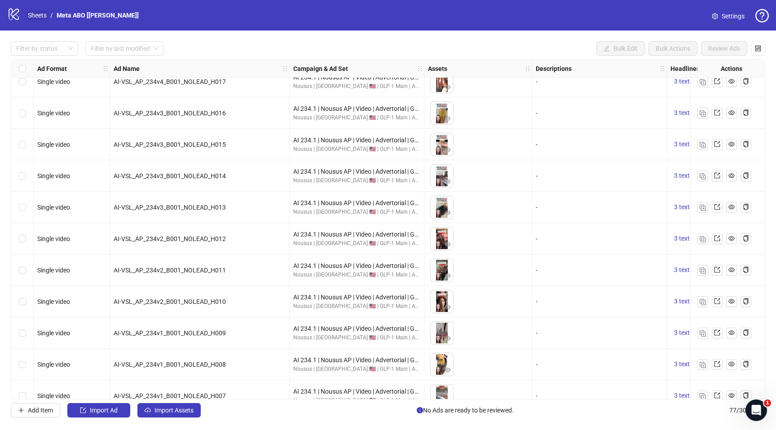
click at [42, 18] on link "Sheets" at bounding box center [37, 15] width 22 height 10
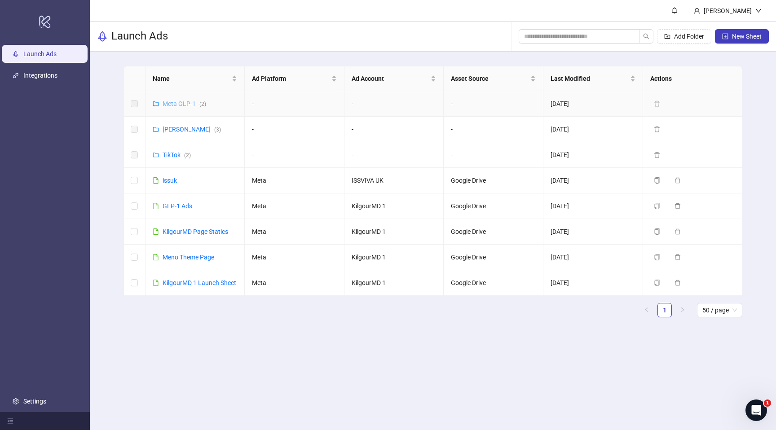
click at [177, 102] on link "Meta GLP-1 ( 2 )" at bounding box center [185, 103] width 44 height 7
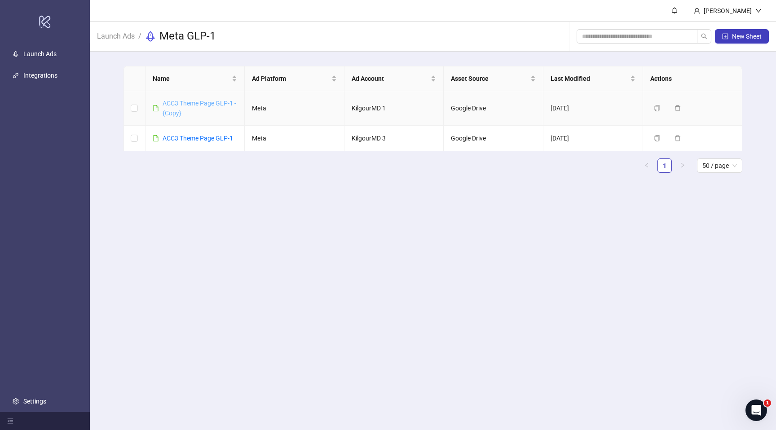
click at [219, 103] on link "ACC3 Theme Page GLP-1 - {Copy}" at bounding box center [200, 108] width 74 height 17
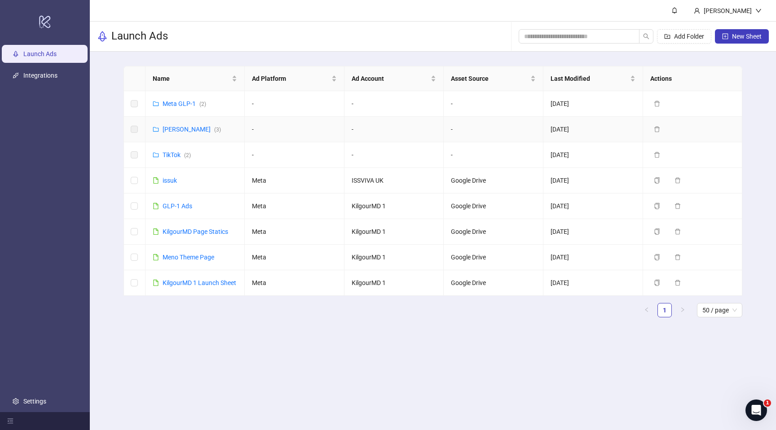
click at [174, 125] on div "Meta James ( 3 )" at bounding box center [192, 129] width 58 height 10
click at [173, 129] on link "Meta James ( 3 )" at bounding box center [192, 129] width 58 height 7
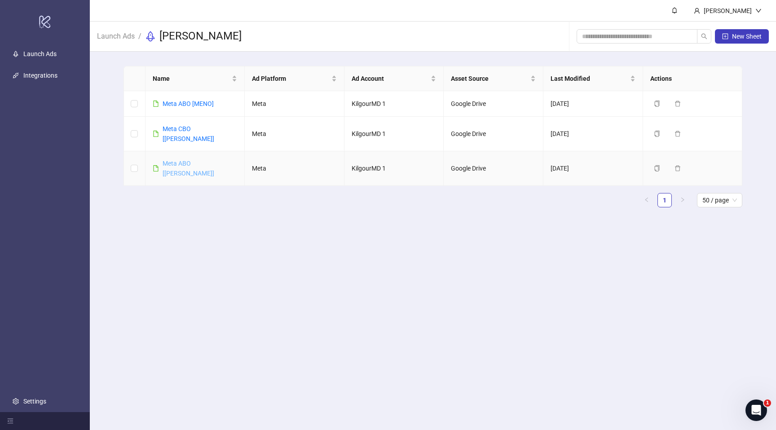
click at [172, 160] on link "Meta ABO [JAMES]" at bounding box center [189, 168] width 52 height 17
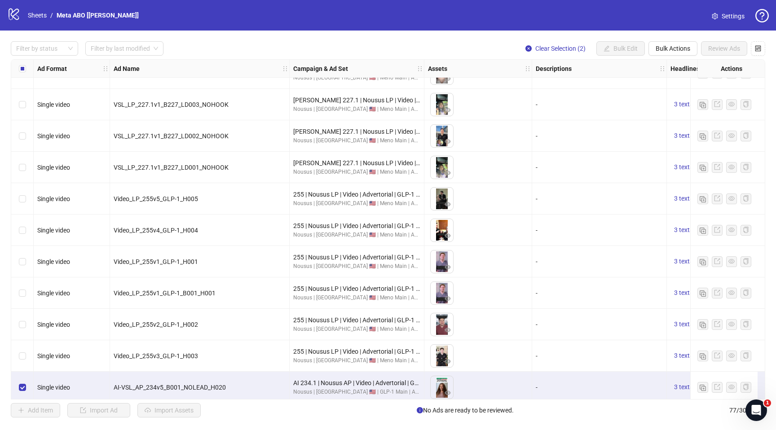
scroll to position [1690, 0]
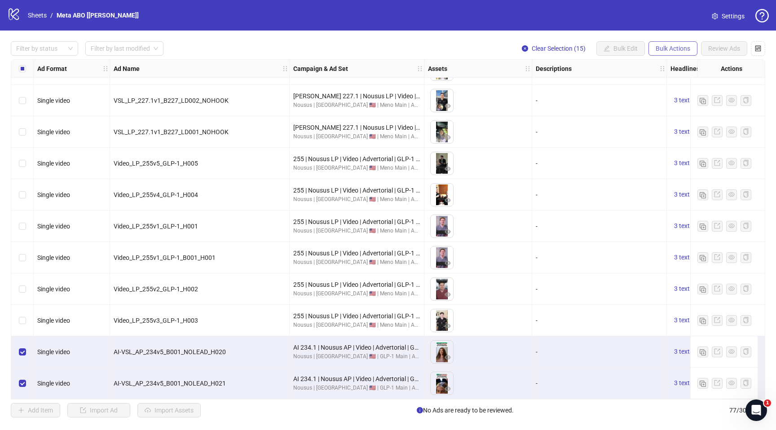
click at [680, 49] on span "Bulk Actions" at bounding box center [673, 48] width 35 height 7
click at [684, 109] on span "Copy to another sheet" at bounding box center [686, 110] width 62 height 10
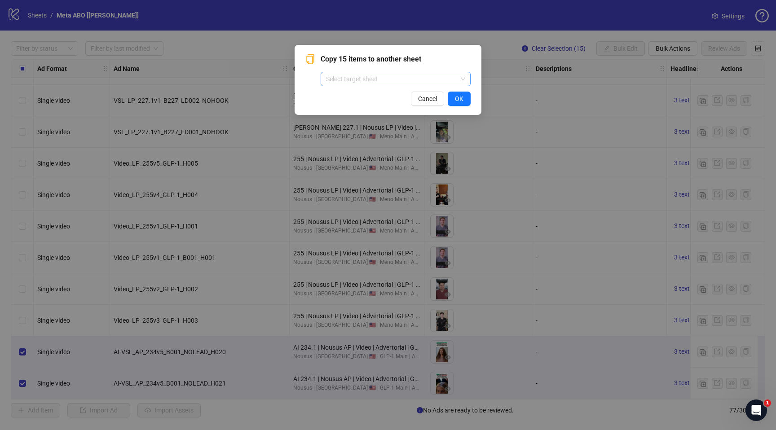
click at [424, 76] on input "search" at bounding box center [391, 78] width 131 height 13
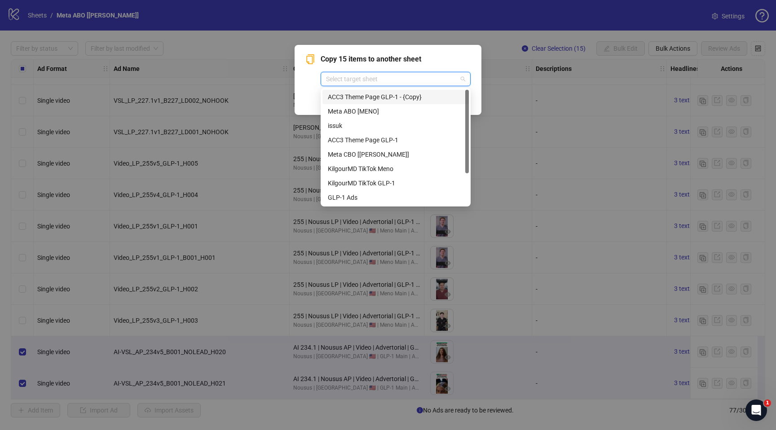
click at [387, 93] on div "ACC3 Theme Page GLP-1 - {Copy}" at bounding box center [396, 97] width 136 height 10
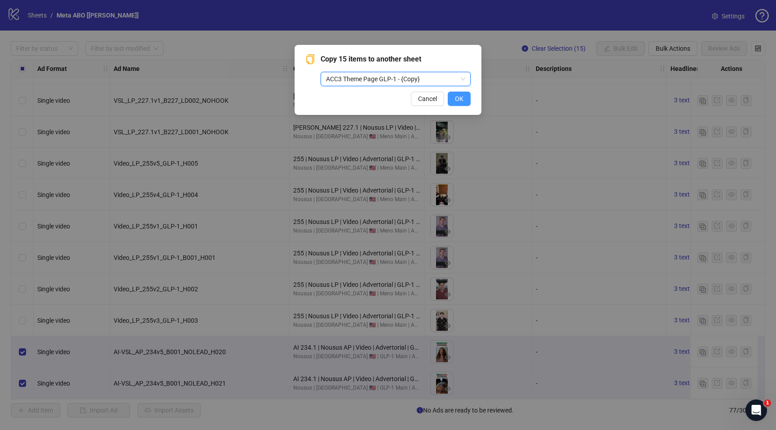
click at [464, 95] on button "OK" at bounding box center [459, 99] width 23 height 14
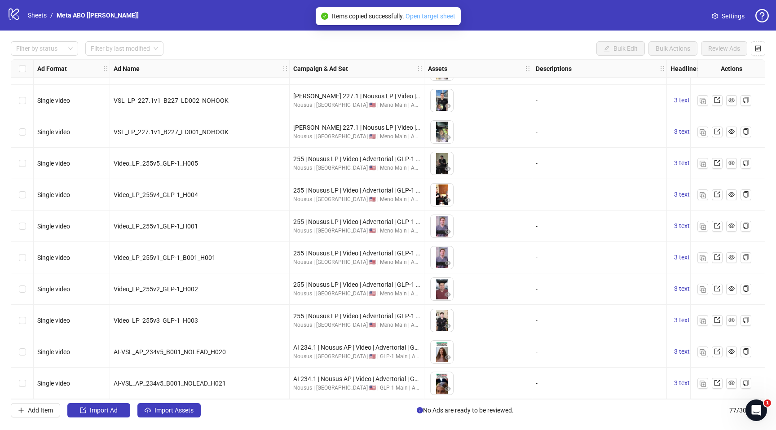
click at [419, 13] on link "Open target sheet" at bounding box center [430, 16] width 50 height 7
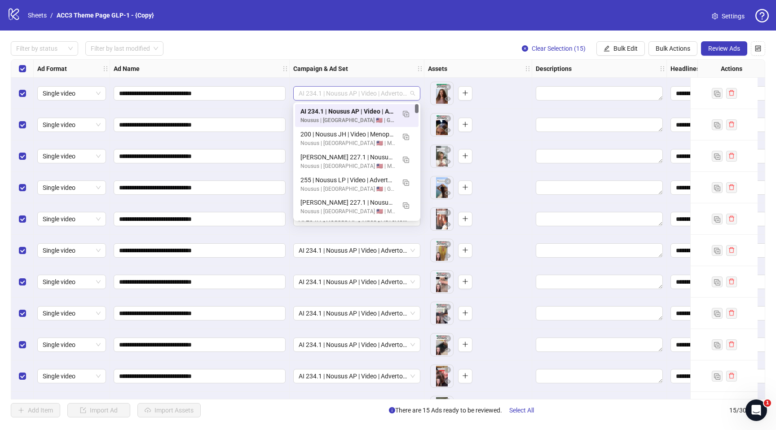
click at [350, 97] on span "AI 234.1 | Nousus AP | Video | Advertorial | GLP-1 | Short [MEDICAL_DATA] tease…" at bounding box center [357, 93] width 116 height 13
click at [405, 112] on img "button" at bounding box center [406, 114] width 6 height 6
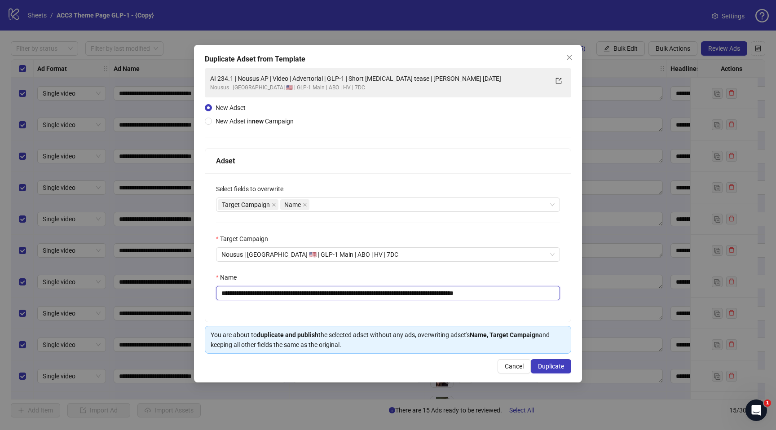
click at [513, 296] on input "**********" at bounding box center [388, 293] width 344 height 14
click at [503, 295] on input "**********" at bounding box center [388, 293] width 344 height 14
type input "**********"
click at [548, 369] on span "Duplicate" at bounding box center [551, 366] width 26 height 7
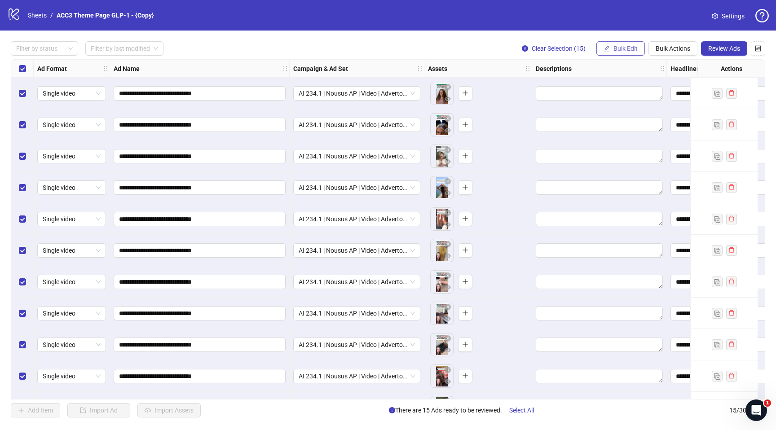
click at [610, 47] on button "Bulk Edit" at bounding box center [620, 48] width 48 height 14
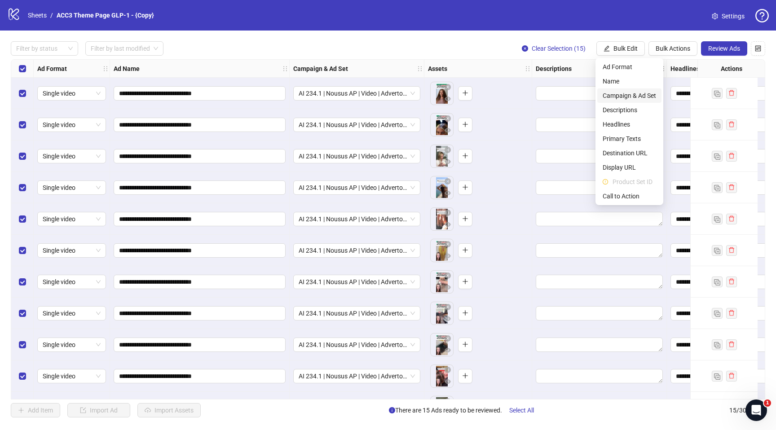
click at [613, 91] on span "Campaign & Ad Set" at bounding box center [629, 96] width 53 height 10
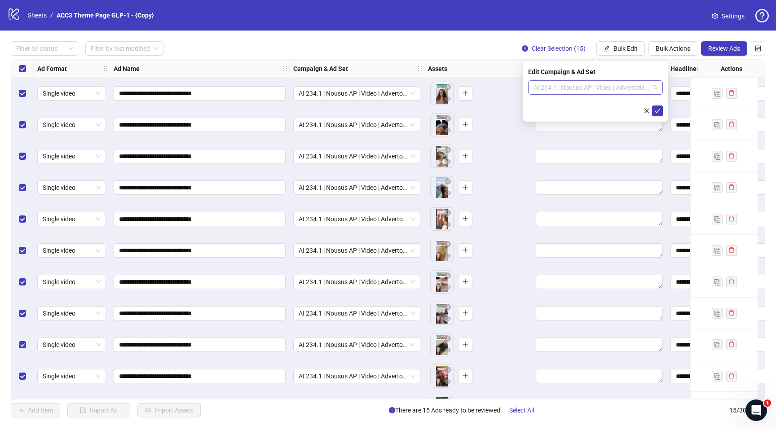
click at [571, 82] on span "AI 234.1 | Nousus AP | Video | Advertorial | GLP-1 | Short [MEDICAL_DATA] tease…" at bounding box center [595, 87] width 124 height 13
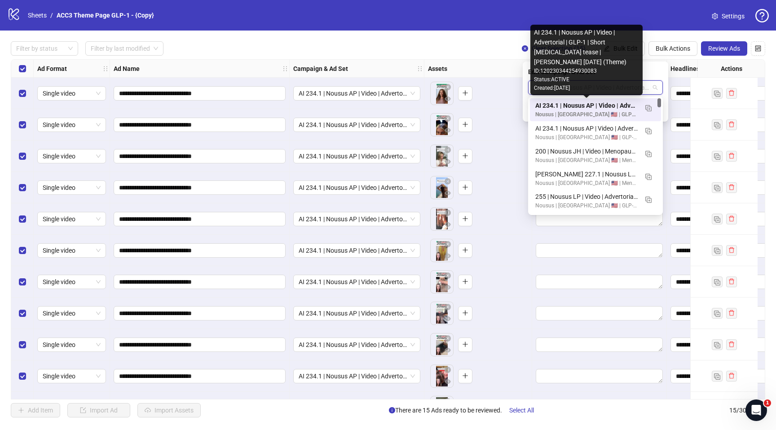
click at [597, 106] on div "AI 234.1 | Nousus AP | Video | Advertorial | GLP-1 | Short [MEDICAL_DATA] tease…" at bounding box center [586, 106] width 102 height 10
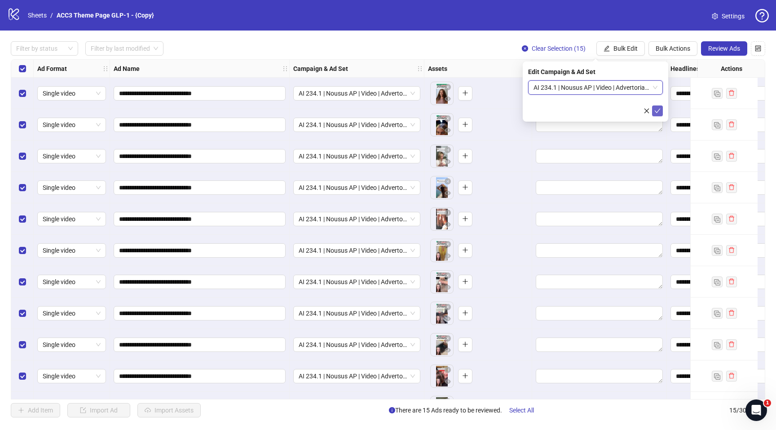
click at [656, 108] on icon "check" at bounding box center [657, 111] width 6 height 6
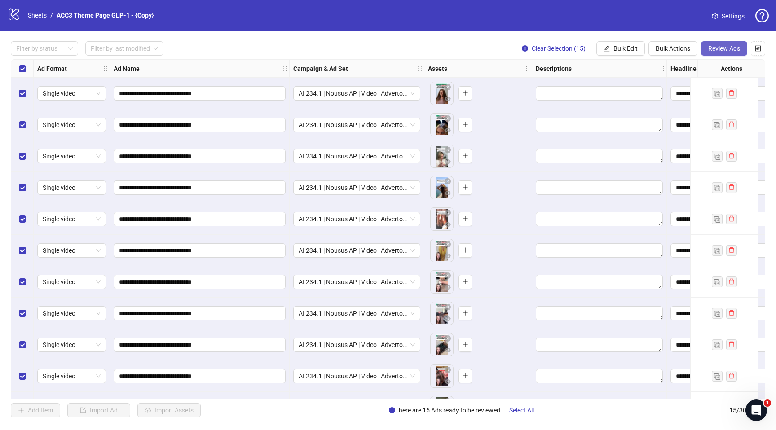
click at [725, 47] on span "Review Ads" at bounding box center [724, 48] width 32 height 7
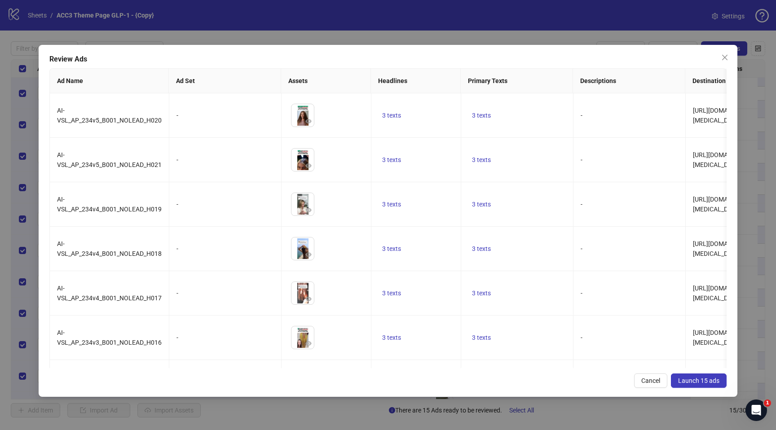
click at [685, 382] on span "Launch 15 ads" at bounding box center [698, 380] width 41 height 7
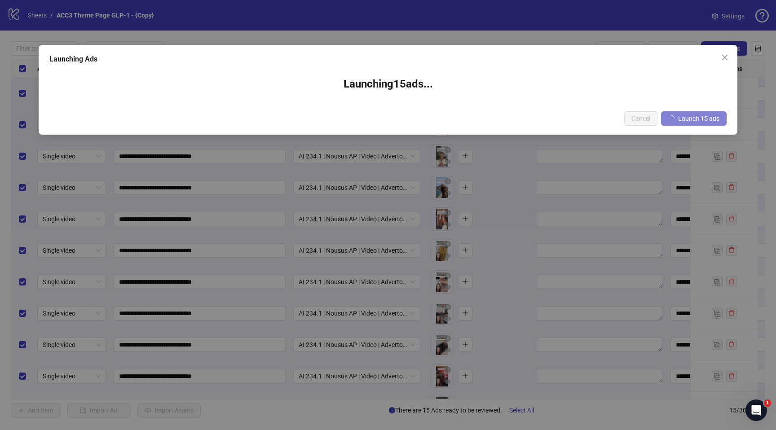
click at [685, 382] on div "Launching Ads Launching 15 ad s ... Cancel Launch 15 ads" at bounding box center [388, 215] width 776 height 430
